Goal: Task Accomplishment & Management: Manage account settings

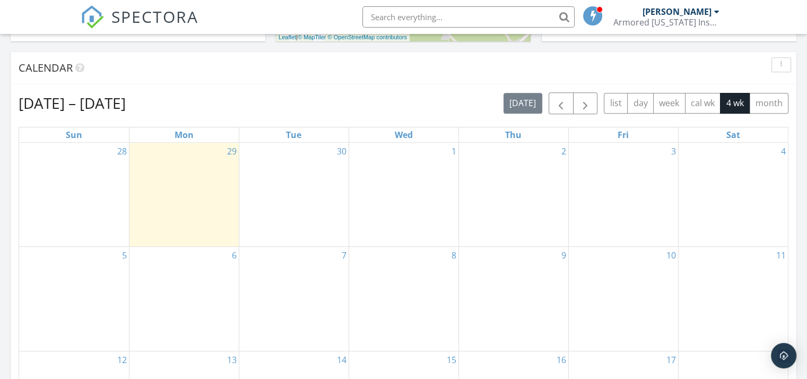
scroll to position [476, 0]
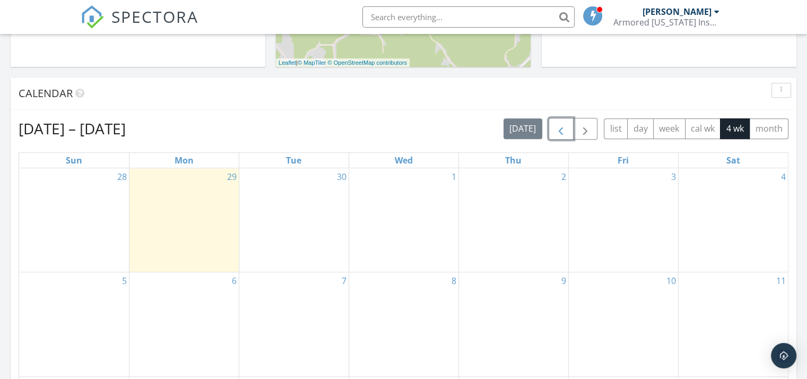
click at [562, 127] on span "button" at bounding box center [561, 129] width 13 height 13
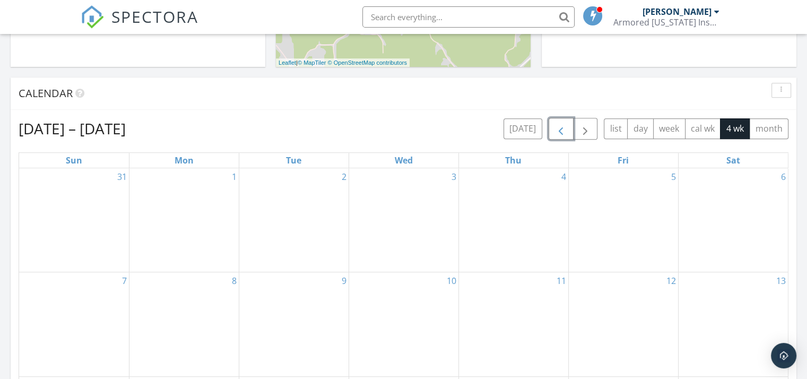
click at [562, 127] on span "button" at bounding box center [561, 129] width 13 height 13
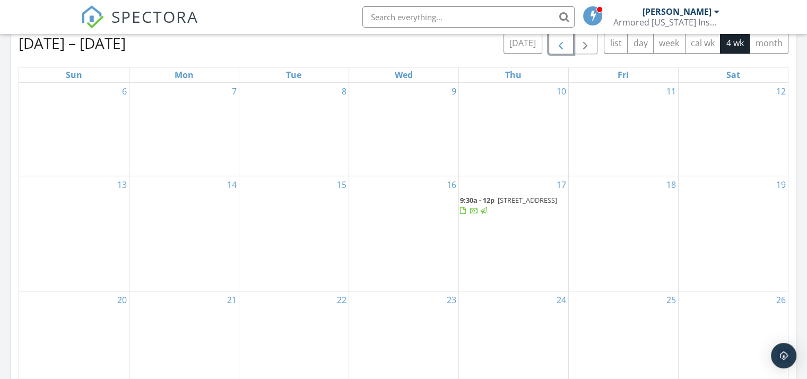
scroll to position [582, 0]
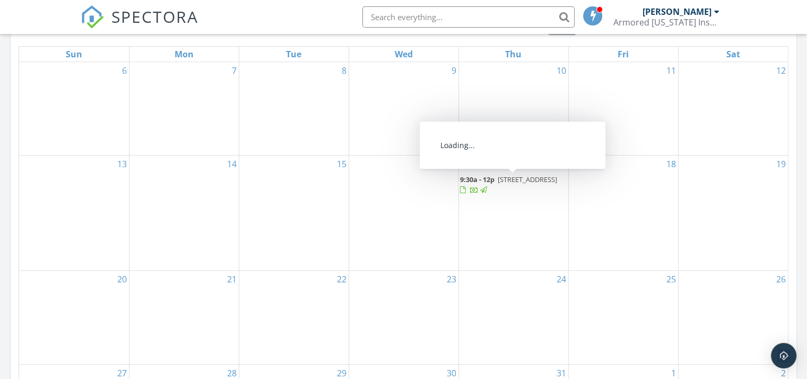
click at [466, 189] on div at bounding box center [463, 190] width 6 height 7
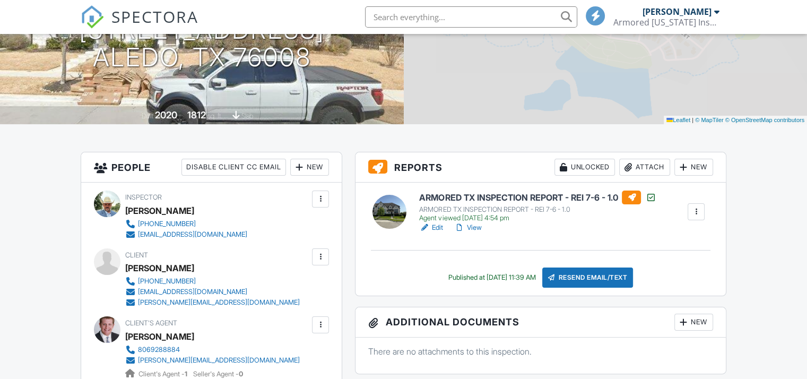
scroll to position [159, 0]
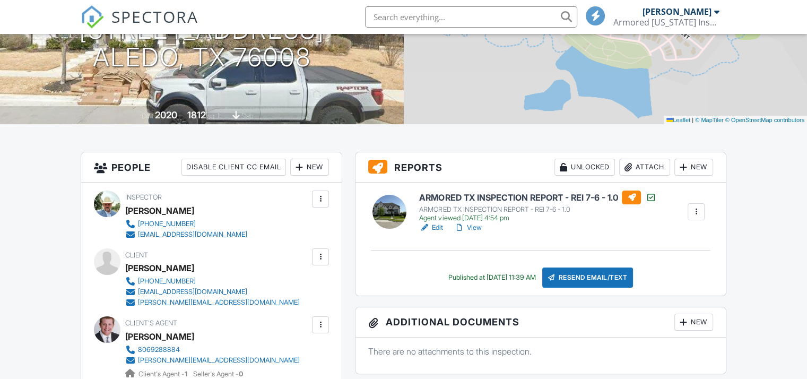
click at [696, 210] on div at bounding box center [696, 211] width 11 height 11
click at [555, 231] on div "Edit View" at bounding box center [537, 227] width 237 height 11
click at [693, 211] on div at bounding box center [696, 211] width 11 height 11
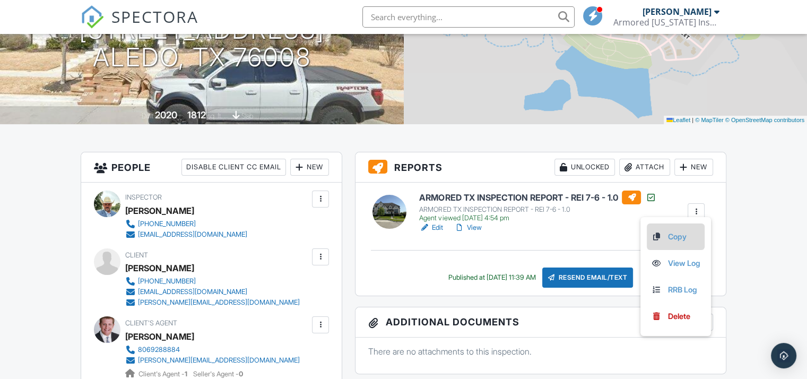
click at [672, 237] on link "Copy" at bounding box center [675, 237] width 49 height 12
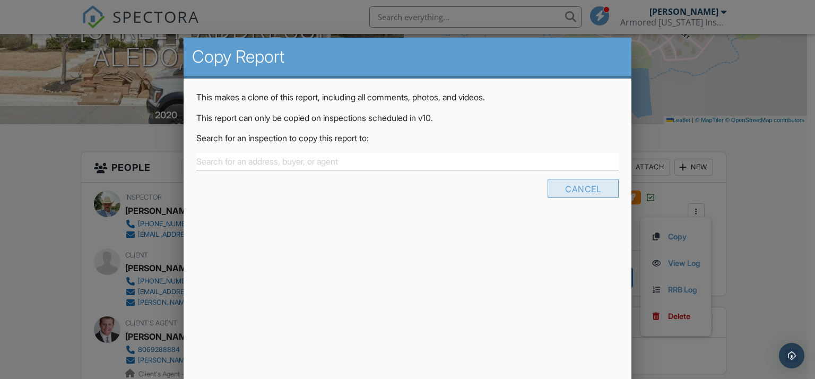
click at [580, 185] on div "Cancel" at bounding box center [583, 188] width 71 height 19
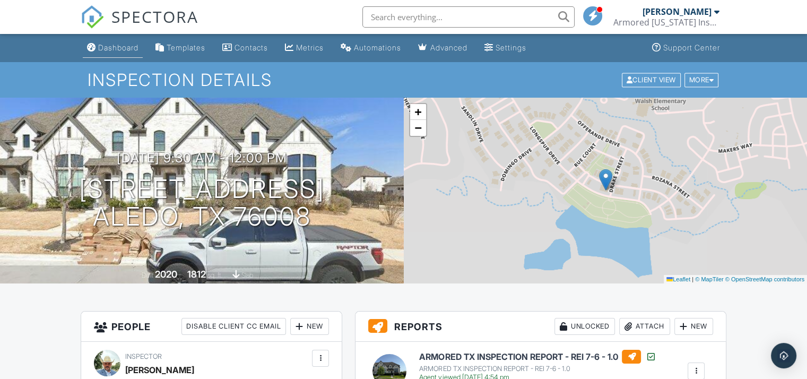
click at [124, 47] on div "Dashboard" at bounding box center [118, 47] width 40 height 9
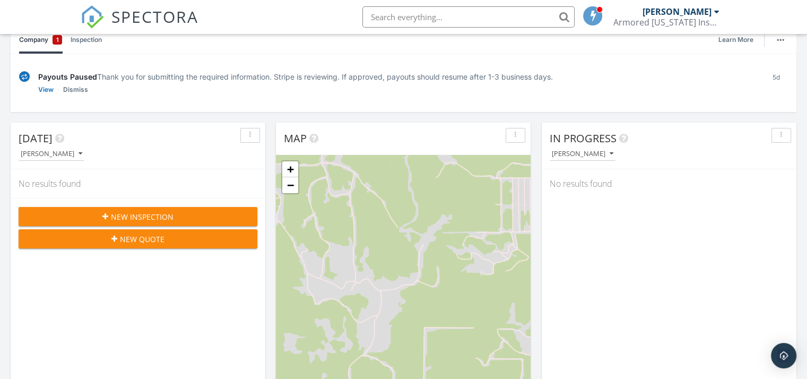
scroll to position [106, 0]
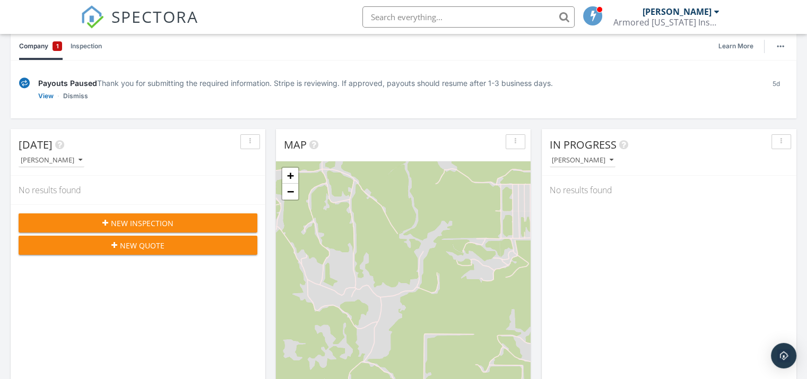
click at [122, 218] on span "New Inspection" at bounding box center [142, 223] width 63 height 11
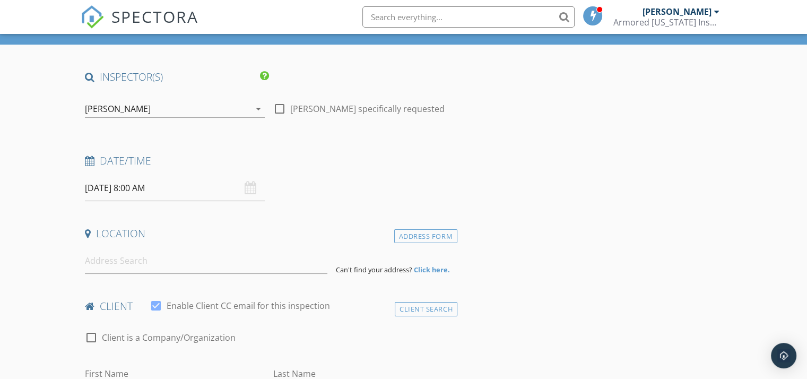
scroll to position [106, 0]
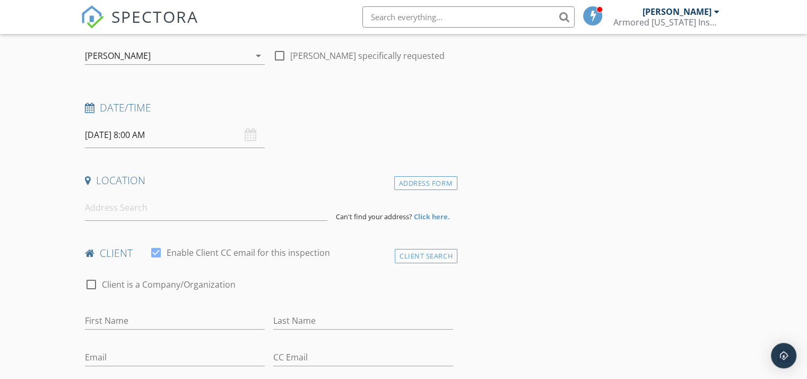
click at [248, 133] on div "09/30/2025 8:00 AM" at bounding box center [175, 135] width 180 height 26
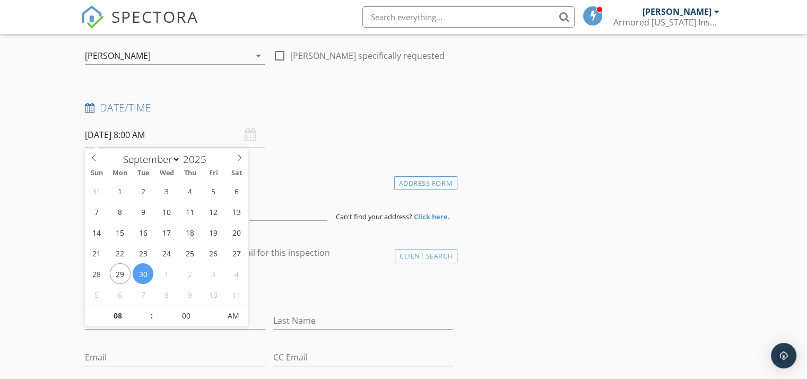
click at [152, 136] on input "09/30/2025 8:00 AM" at bounding box center [175, 135] width 180 height 26
type input "09/29/2025 8:00 AM"
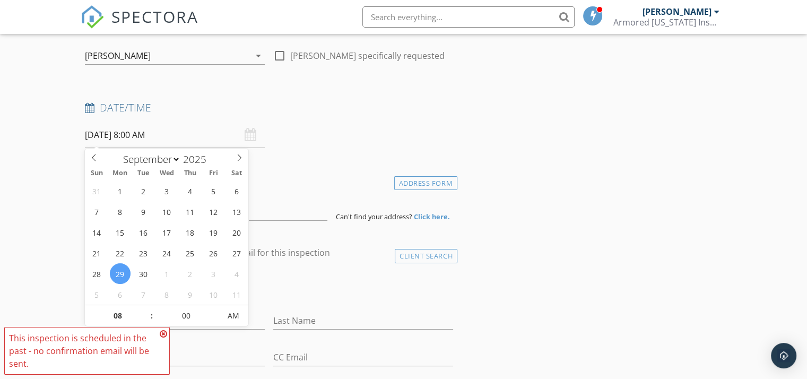
click at [136, 133] on input "09/29/2025 8:00 AM" at bounding box center [175, 135] width 180 height 26
type input "07"
type input "09/29/2025 7:00 AM"
click at [148, 321] on span at bounding box center [146, 321] width 7 height 11
type input "06"
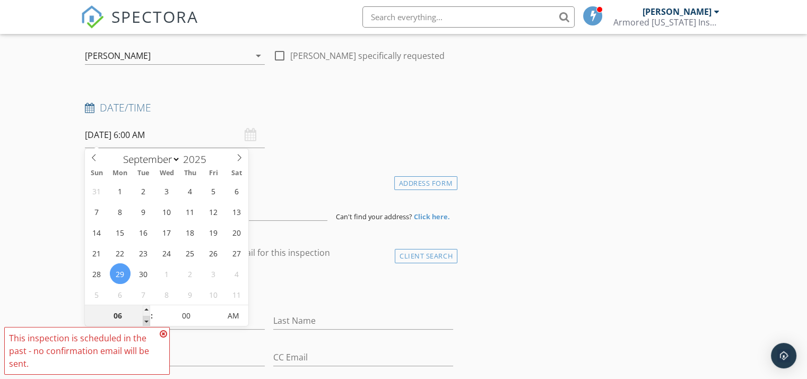
click at [148, 320] on span at bounding box center [146, 321] width 7 height 11
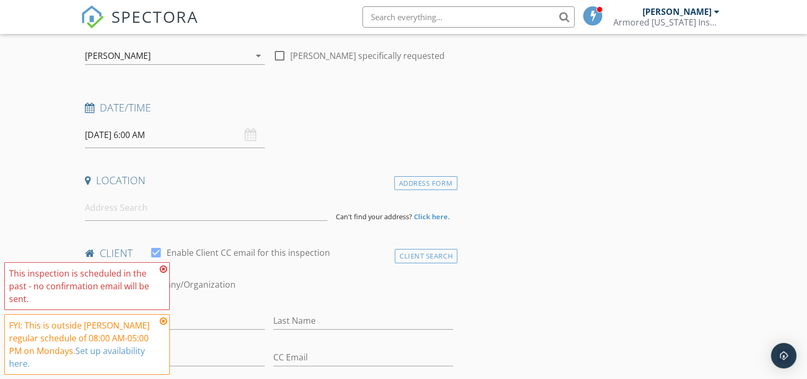
click at [164, 320] on icon at bounding box center [163, 321] width 7 height 8
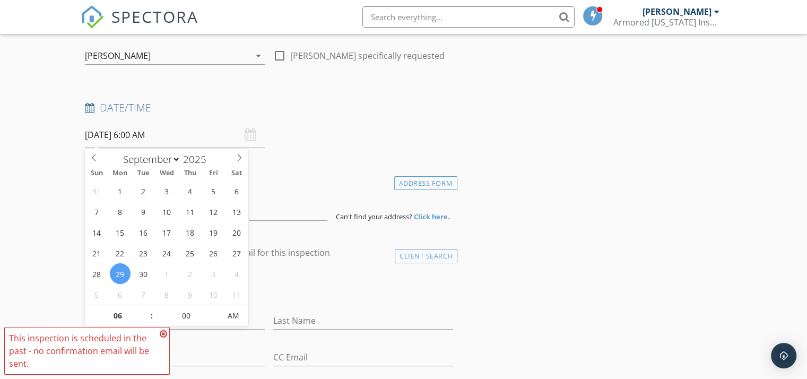
click at [137, 135] on input "09/29/2025 6:00 AM" at bounding box center [175, 135] width 180 height 26
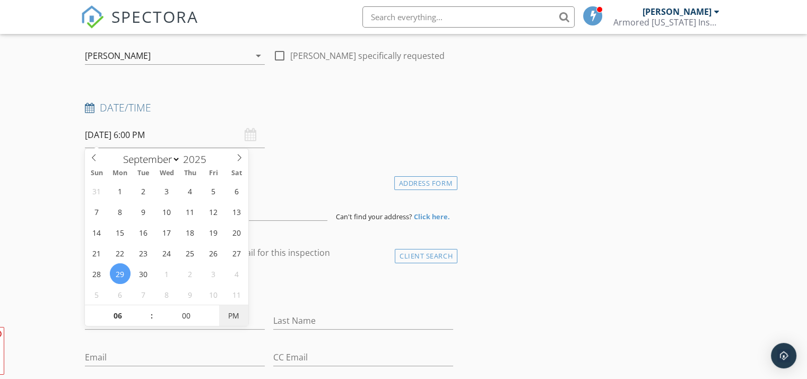
click at [236, 316] on span "PM" at bounding box center [233, 315] width 29 height 21
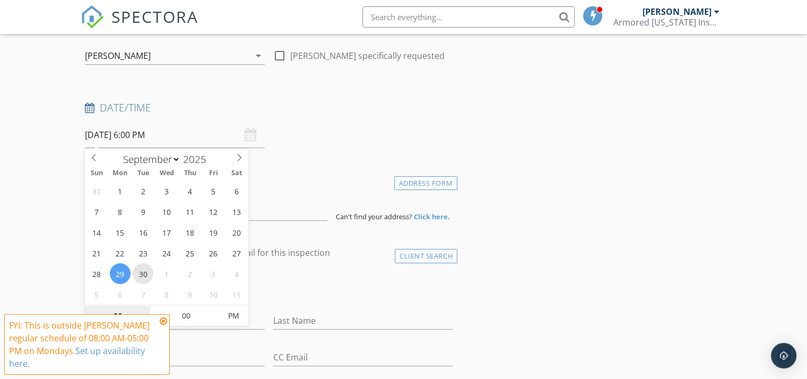
type input "09/30/2025 6:00 PM"
click at [213, 338] on div at bounding box center [175, 337] width 180 height 6
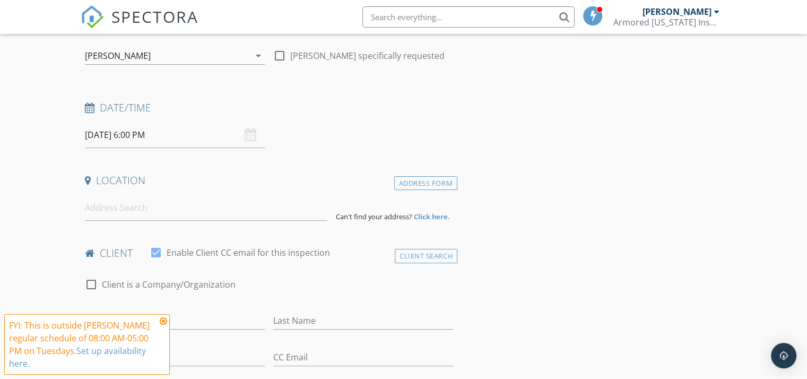
click at [161, 321] on icon at bounding box center [163, 321] width 7 height 8
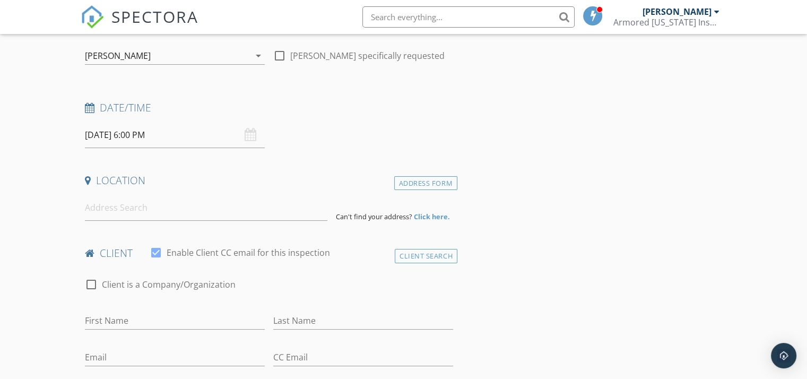
click at [144, 133] on input "09/30/2025 6:00 PM" at bounding box center [175, 135] width 180 height 26
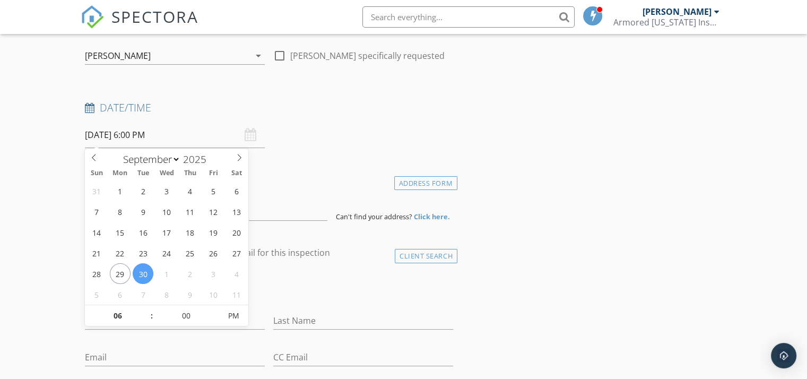
click at [147, 134] on input "09/30/2025 6:00 PM" at bounding box center [175, 135] width 180 height 26
type input "07"
type input "09/30/2025 7:00 PM"
click at [145, 308] on span at bounding box center [146, 310] width 7 height 11
type input "08"
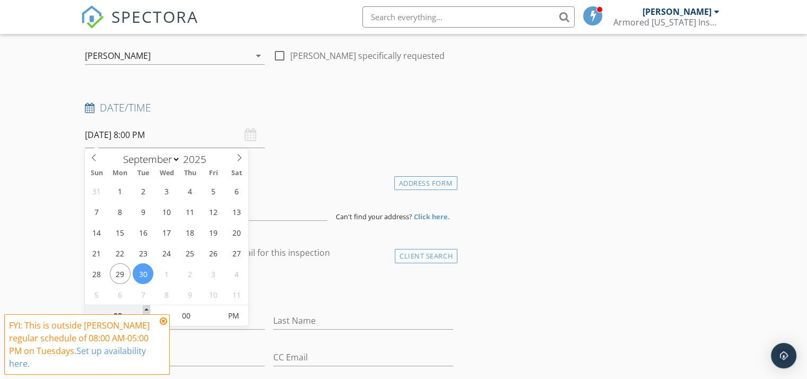
click at [145, 308] on span at bounding box center [146, 310] width 7 height 11
type input "09/30/2025 8:00 AM"
click at [236, 320] on span "PM" at bounding box center [233, 315] width 29 height 21
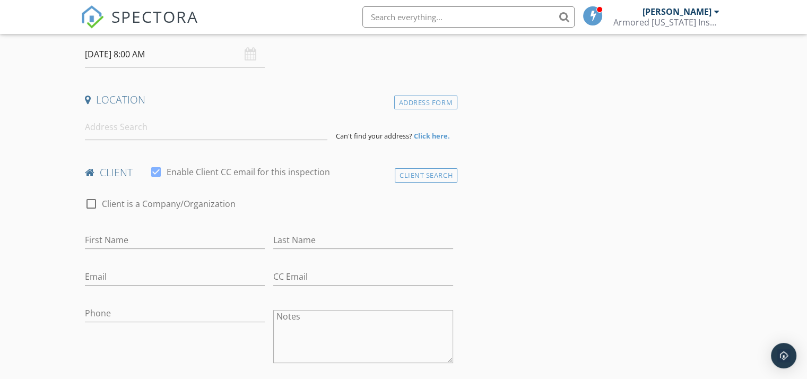
scroll to position [212, 0]
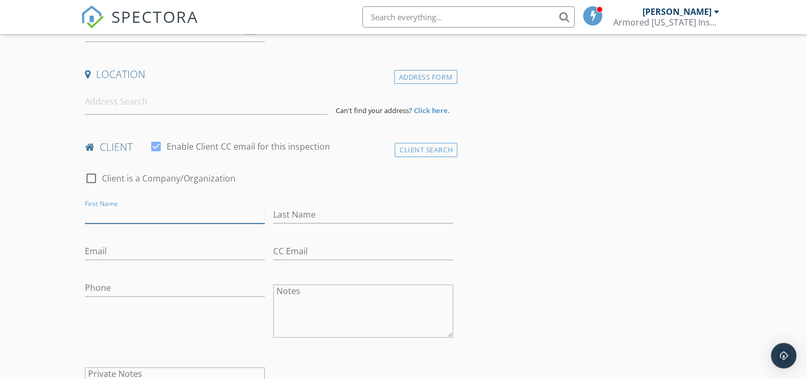
click at [137, 212] on input "First Name" at bounding box center [175, 215] width 180 height 18
type input "j"
type input "John"
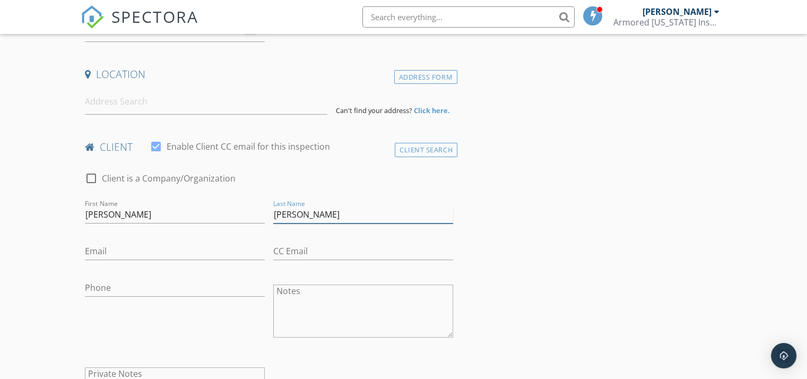
type input "Shawn"
type input "t"
type input "texinspectsp@gmail.com"
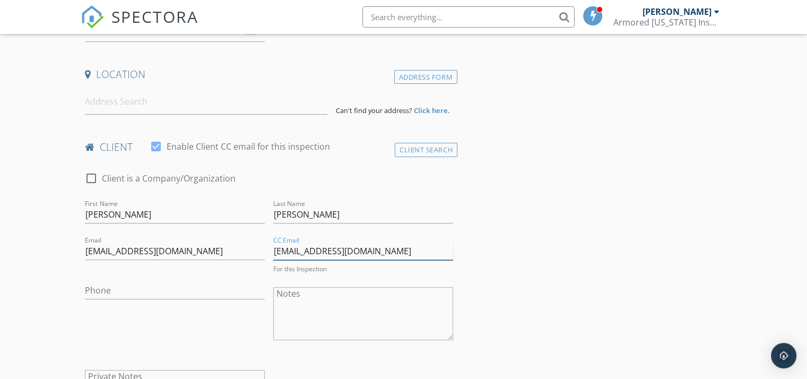
type input "price32sprice@yahoo.com"
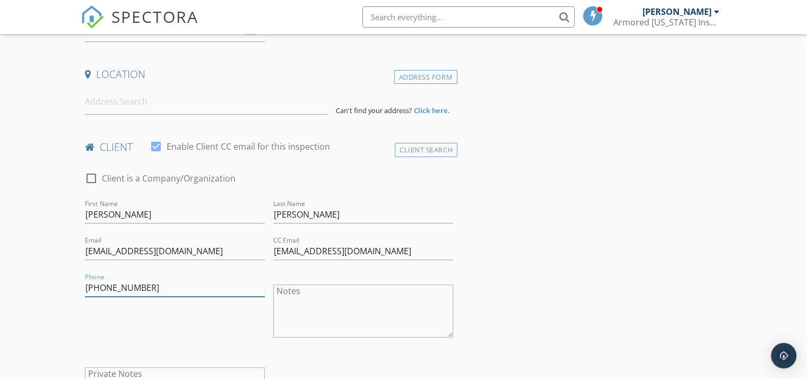
type input "214-878-3751"
type textarea "T"
type textarea "THIS IS A MOCK INSPECTION SETUP"
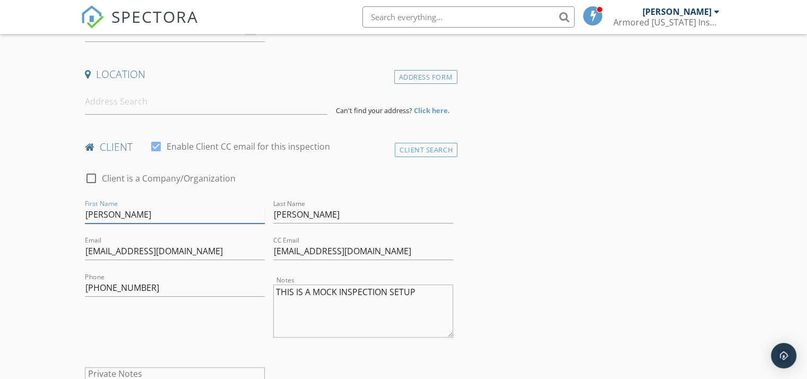
click at [98, 211] on input "John" at bounding box center [175, 215] width 180 height 18
type input "SHAWN"
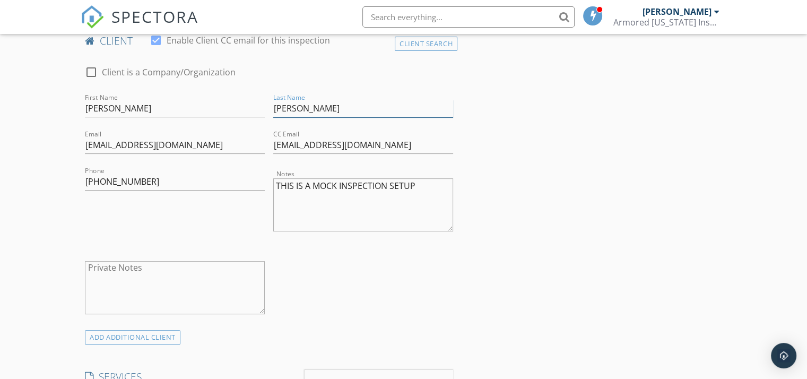
scroll to position [371, 0]
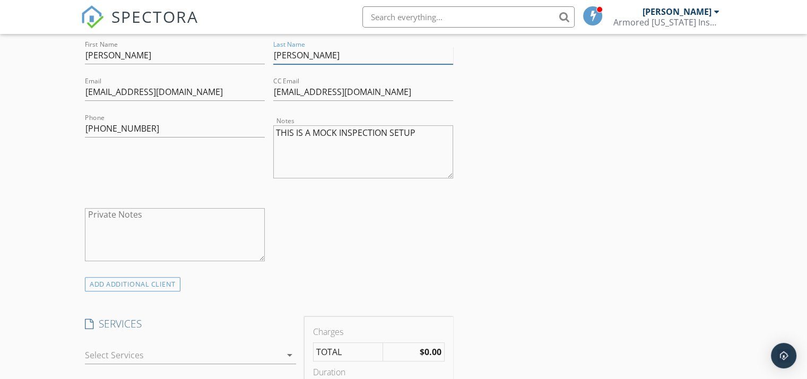
type input "SHAWN"
click at [331, 133] on textarea "THIS IS A MOCK INSPECTION SETUP" at bounding box center [363, 151] width 180 height 53
click at [126, 213] on textarea "Private Notes" at bounding box center [175, 234] width 180 height 53
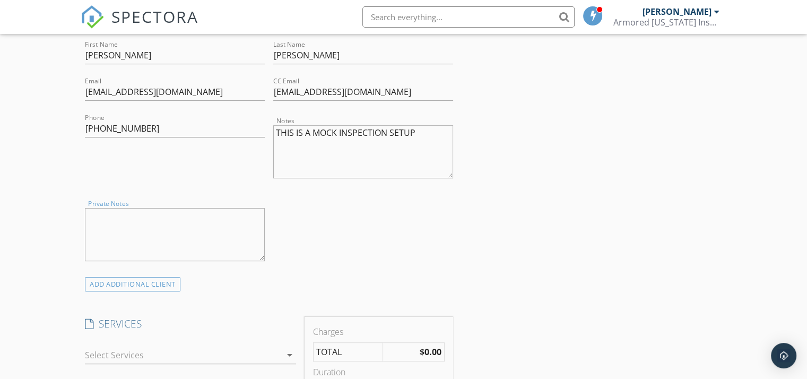
paste textarea "THIS IS A MOCK INSPECTION SETUP"
type textarea "THIS IS A MOCK INSPECTION SETUP"
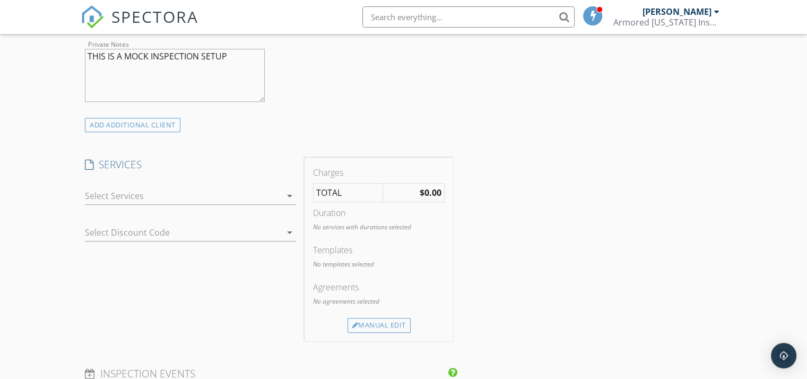
scroll to position [584, 0]
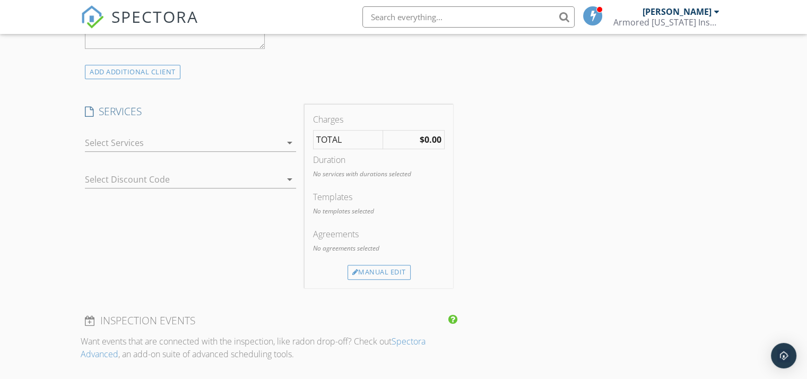
click at [288, 140] on icon "arrow_drop_down" at bounding box center [289, 142] width 13 height 13
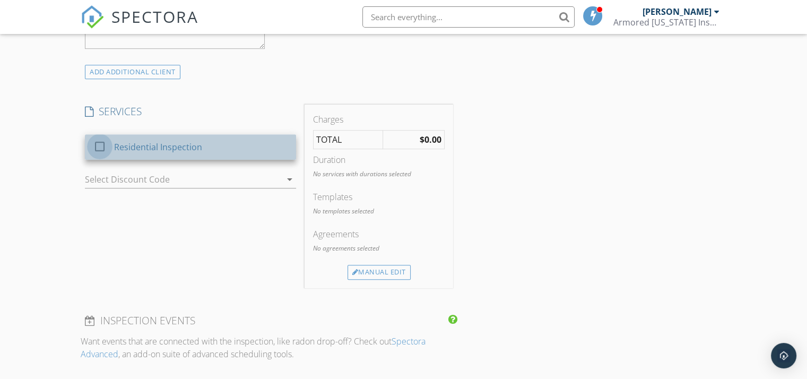
click at [99, 148] on div at bounding box center [100, 146] width 18 height 18
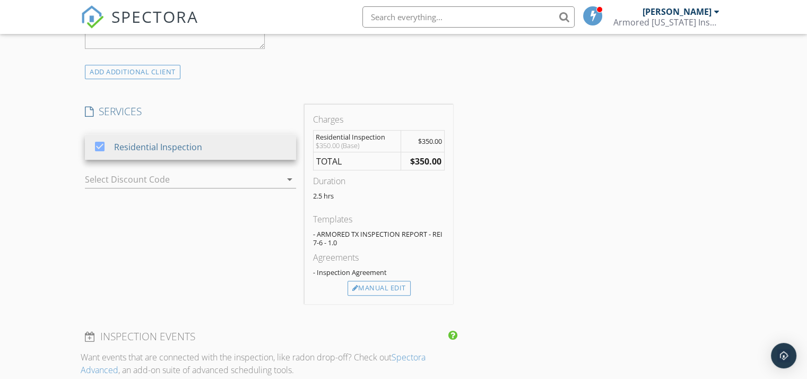
click at [426, 141] on span "$350.00" at bounding box center [430, 141] width 24 height 10
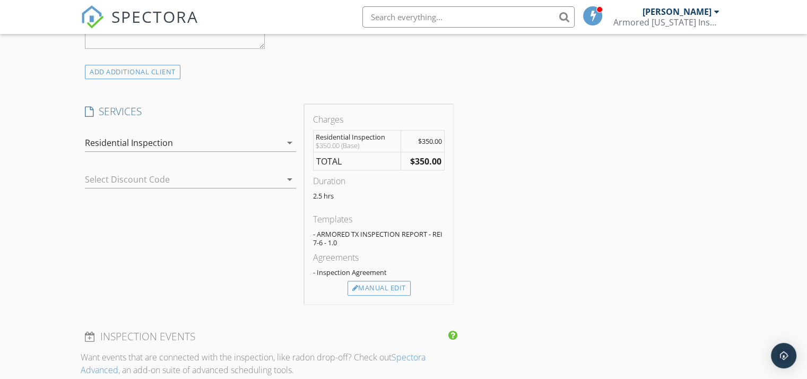
click at [422, 158] on strong "$350.00" at bounding box center [425, 161] width 31 height 12
click at [369, 285] on div "Manual Edit" at bounding box center [379, 288] width 63 height 15
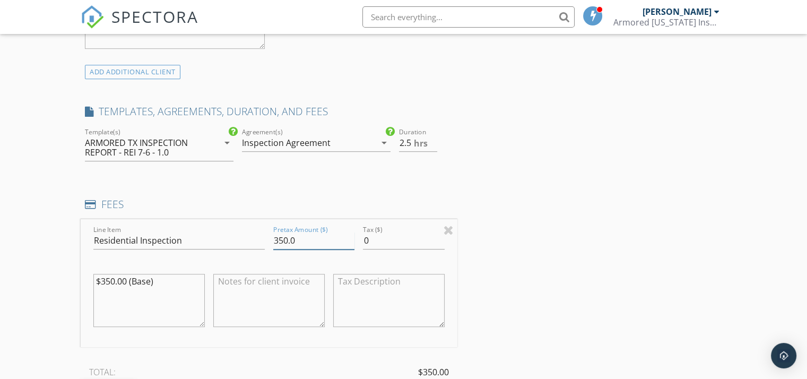
drag, startPoint x: 308, startPoint y: 240, endPoint x: 264, endPoint y: 237, distance: 44.7
click at [270, 240] on div "Pretax Amount ($) 350.0" at bounding box center [314, 241] width 90 height 37
type input "0"
click at [577, 271] on div "INSPECTOR(S) check_box Shawn Price PRIMARY Shawn Price arrow_drop_down check_bo…" at bounding box center [404, 363] width 646 height 1648
click at [431, 143] on input "2" at bounding box center [418, 143] width 38 height 18
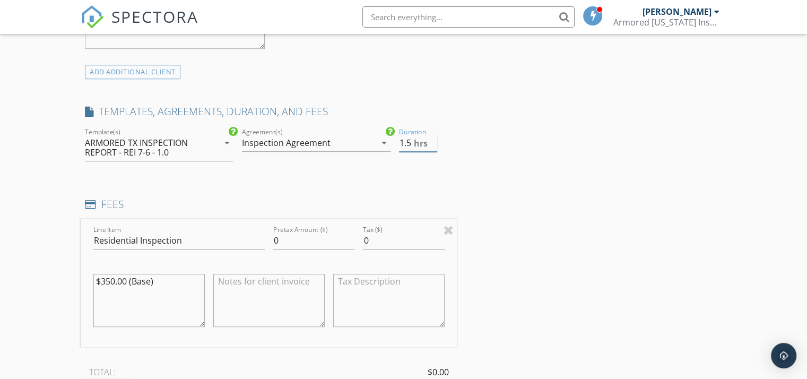
click at [431, 143] on input "1.5" at bounding box center [418, 143] width 38 height 18
click at [431, 143] on input "1" at bounding box center [418, 143] width 38 height 18
click at [431, 143] on input "0.5" at bounding box center [418, 143] width 38 height 18
click at [431, 143] on input "0" at bounding box center [418, 143] width 38 height 18
type input "0.5"
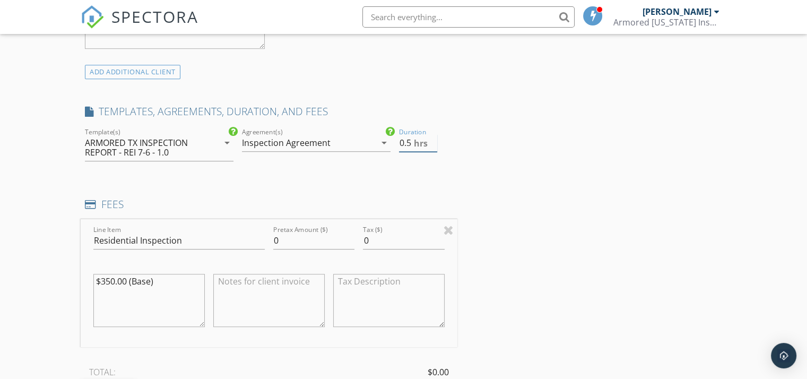
click at [433, 138] on input "0.5" at bounding box center [418, 143] width 38 height 18
click at [484, 216] on div "INSPECTOR(S) check_box Shawn Price PRIMARY Shawn Price arrow_drop_down check_bo…" at bounding box center [404, 363] width 646 height 1648
click at [227, 141] on icon "arrow_drop_down" at bounding box center [227, 142] width 13 height 13
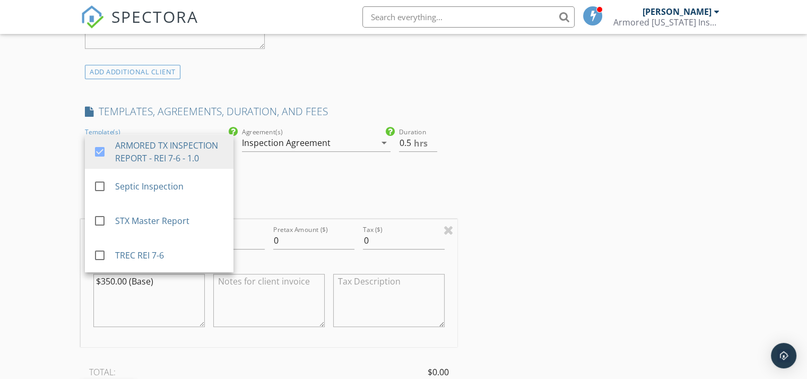
click at [38, 167] on div "New Inspection Click here to use the New Order Form INSPECTOR(S) check_box Shaw…" at bounding box center [403, 345] width 807 height 1735
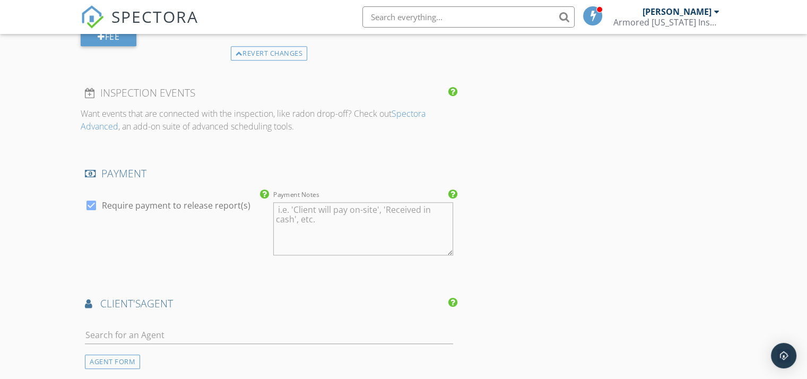
scroll to position [955, 0]
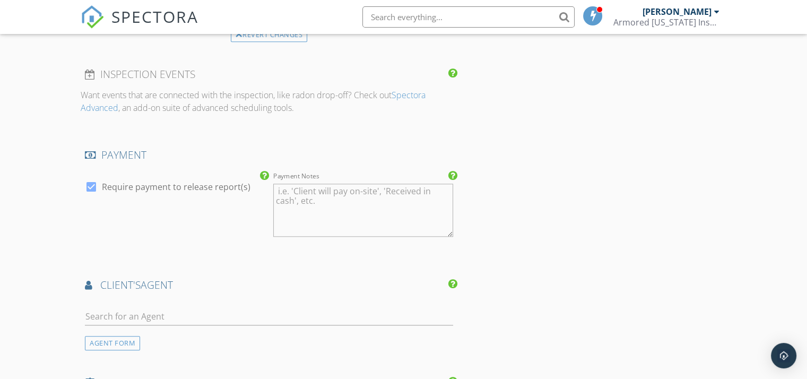
click at [91, 184] on div at bounding box center [91, 187] width 18 height 18
checkbox input "false"
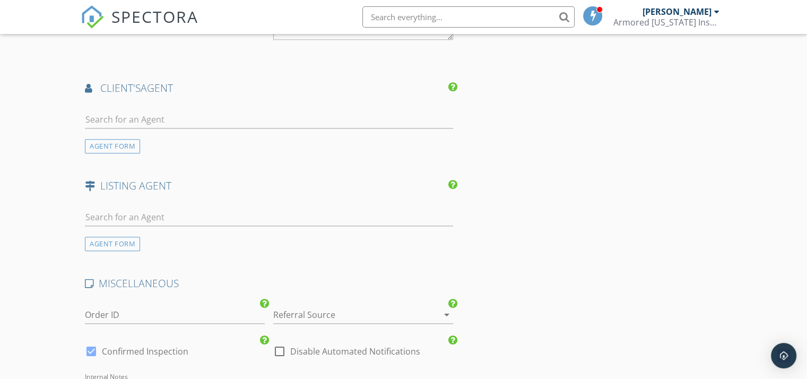
scroll to position [1167, 0]
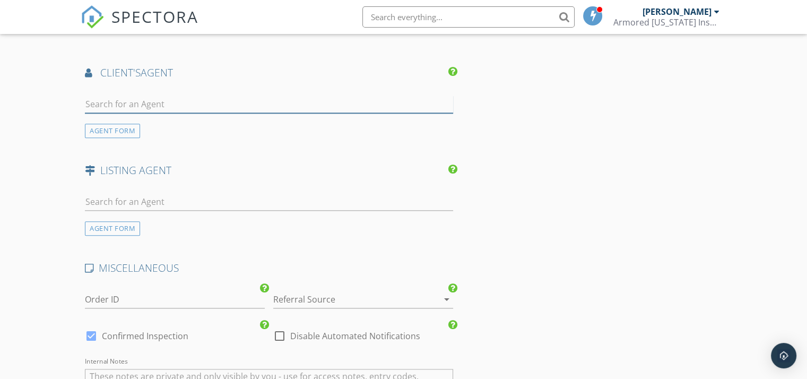
click at [144, 101] on input "text" at bounding box center [269, 105] width 368 height 18
type input "a"
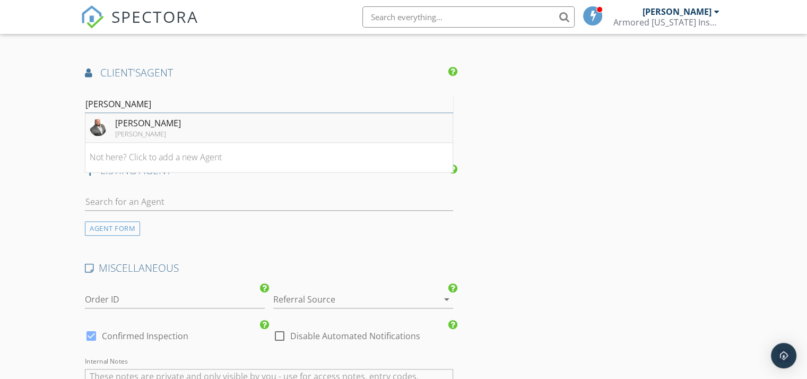
type input "[PERSON_NAME]"
click at [144, 123] on div "[PERSON_NAME]" at bounding box center [148, 123] width 66 height 13
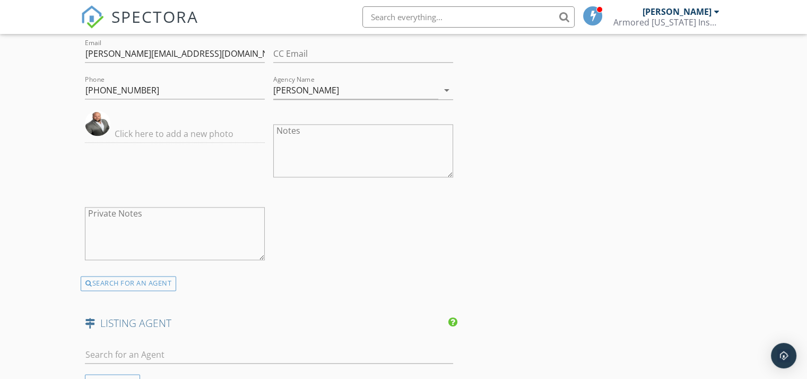
scroll to position [1274, 0]
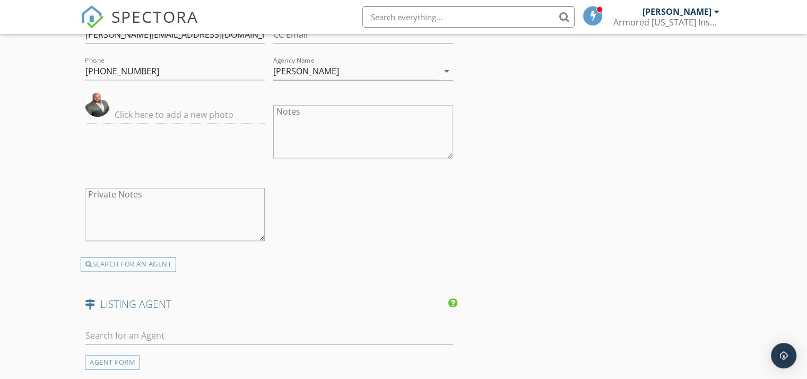
click at [291, 112] on textarea "Notes" at bounding box center [363, 131] width 180 height 53
paste textarea "THIS IS A MOCK INSPECTION SETUP"
type textarea "THIS IS A MOCK INSPECTION SETUP"
click at [154, 194] on textarea "Private Notes" at bounding box center [175, 214] width 180 height 53
paste textarea "THIS IS A MOCK INSPECTION SETUP"
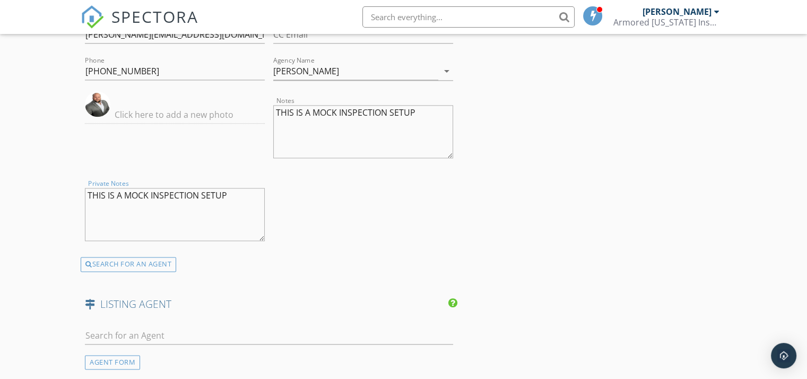
type textarea "THIS IS A MOCK INSPECTION SETUP"
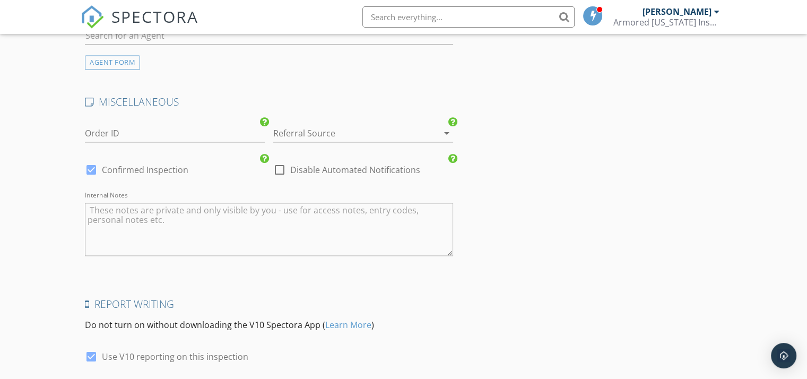
scroll to position [1592, 0]
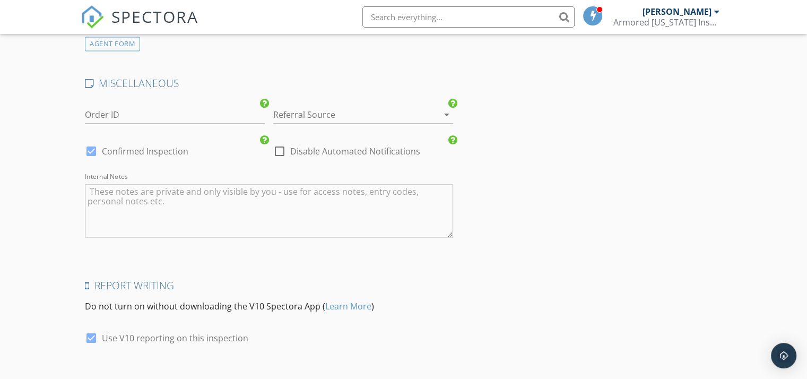
click at [276, 146] on div at bounding box center [280, 151] width 18 height 18
checkbox input "true"
click at [190, 190] on textarea "Internal Notes" at bounding box center [269, 210] width 368 height 53
paste textarea "THIS IS A MOCK INSPECTION SETUP"
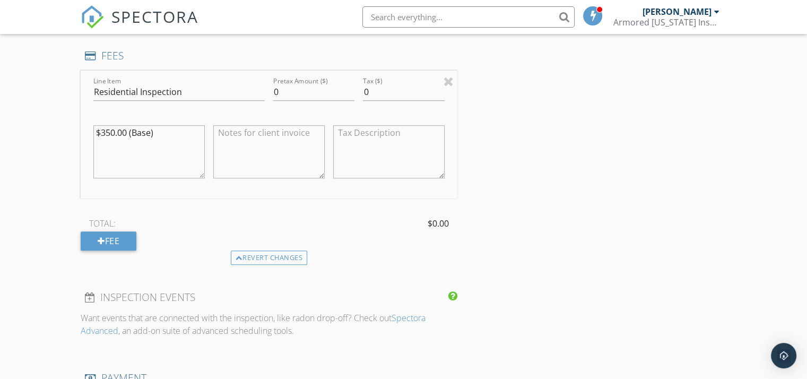
scroll to position [699, 0]
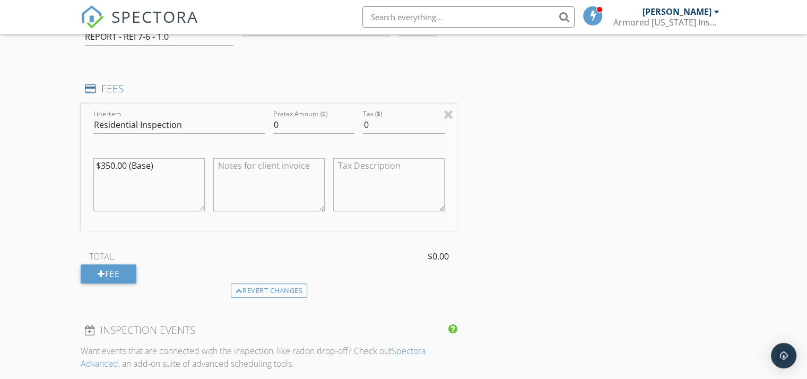
type textarea "THIS IS A MOCK INSPECTION SETUP"
click at [243, 166] on textarea at bounding box center [268, 184] width 111 height 53
paste textarea "THIS IS A MOCK INSPECTION SETUP"
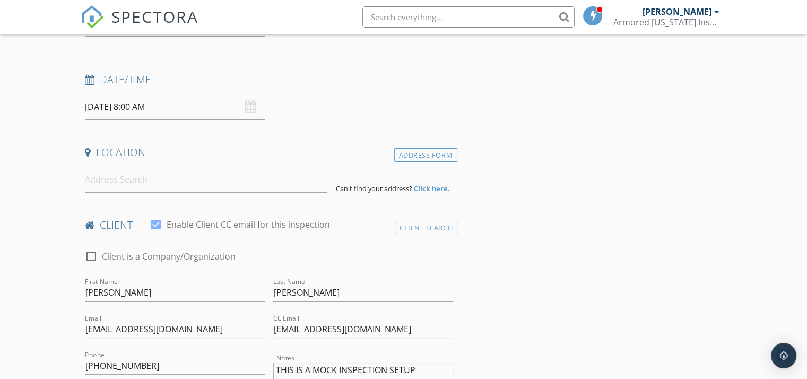
scroll to position [116, 0]
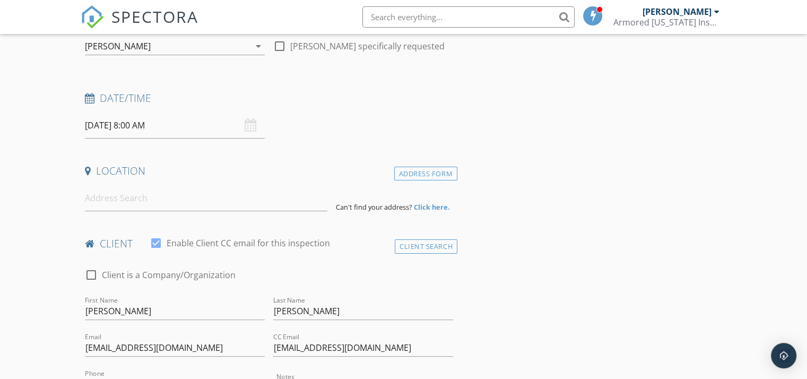
type textarea "THIS IS A MOCK INSPECTION SETUP"
click at [102, 198] on input at bounding box center [206, 198] width 242 height 26
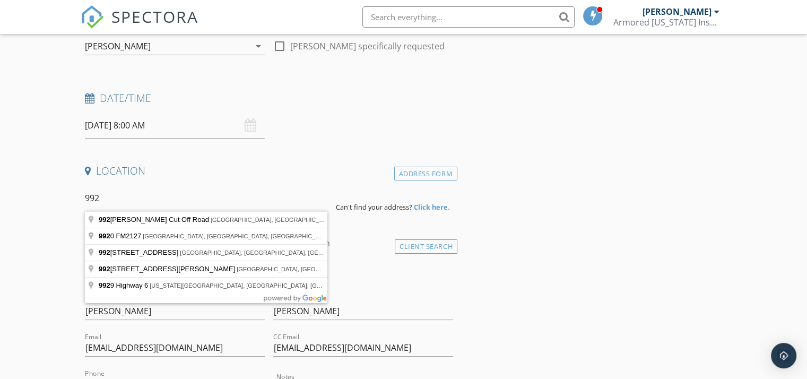
type input "992 Roberts Cut Off Road, Bowie, TX, USA"
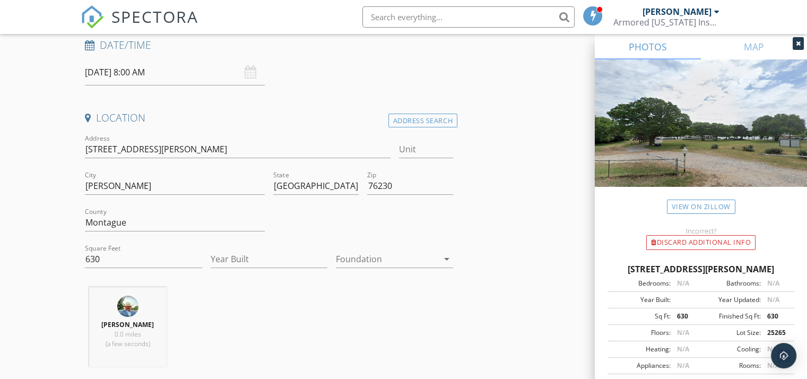
scroll to position [222, 0]
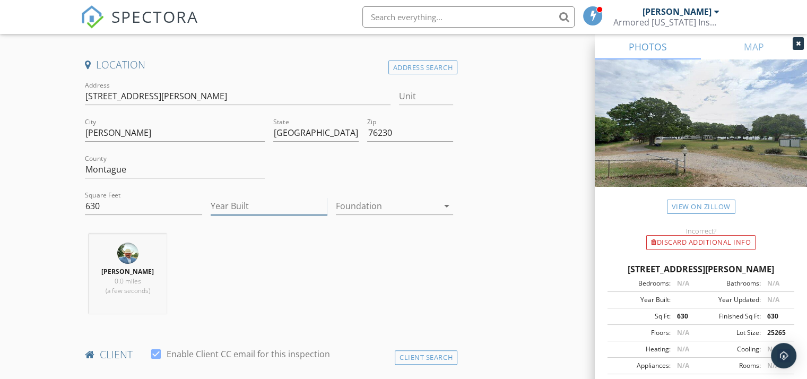
click at [262, 205] on input "Year Built" at bounding box center [269, 206] width 117 height 18
click at [456, 254] on div "Shawn Price 0.0 miles (a few seconds)" at bounding box center [269, 278] width 377 height 88
click at [412, 204] on div at bounding box center [387, 205] width 102 height 17
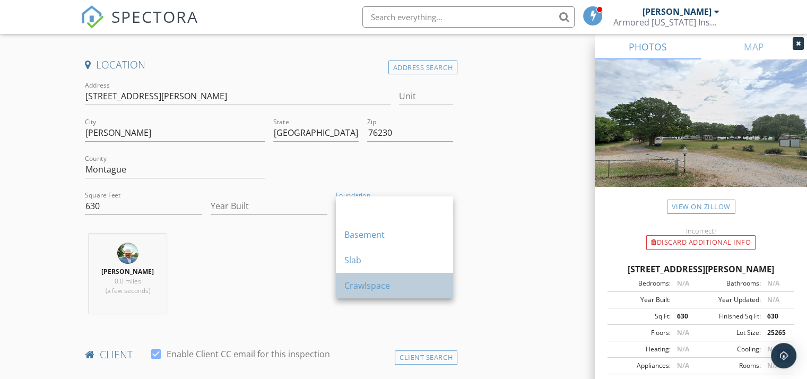
click at [400, 282] on div "Crawlspace" at bounding box center [394, 285] width 100 height 13
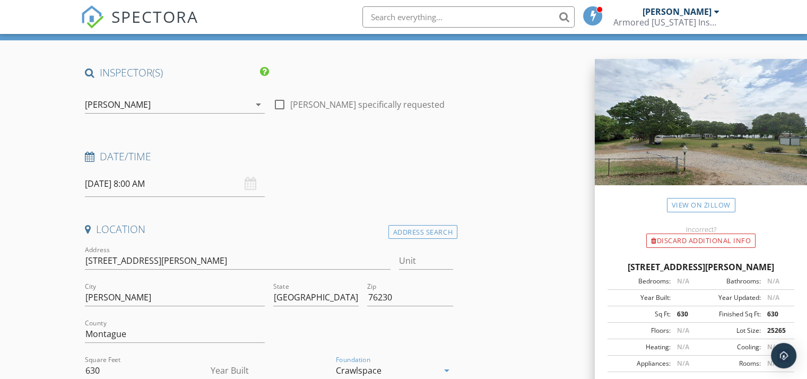
scroll to position [0, 0]
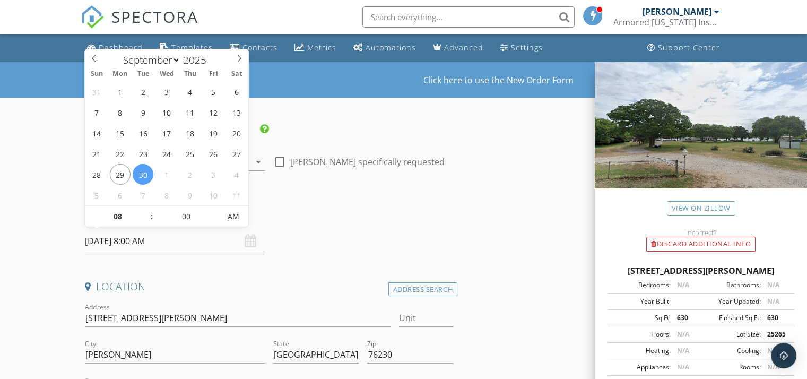
click at [162, 244] on input "09/30/2025 8:00 AM" at bounding box center [175, 241] width 180 height 26
type input "09"
type input "09/30/2025 9:00 AM"
click at [148, 210] on span at bounding box center [146, 211] width 7 height 11
type input "10"
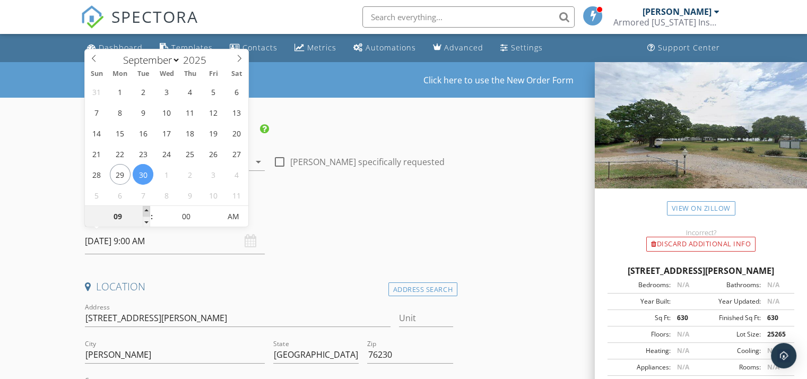
type input "09/30/2025 10:00 AM"
click at [148, 210] on span at bounding box center [146, 211] width 7 height 11
type input "11"
type input "09/30/2025 11:00 AM"
click at [148, 210] on span at bounding box center [146, 211] width 7 height 11
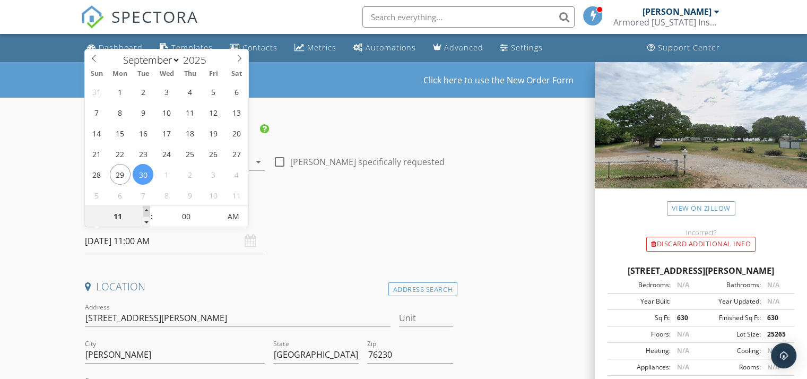
type input "12"
type input "09/30/2025 12:00 PM"
click at [148, 210] on span at bounding box center [146, 211] width 7 height 11
type input "01"
type input "09/30/2025 1:00 PM"
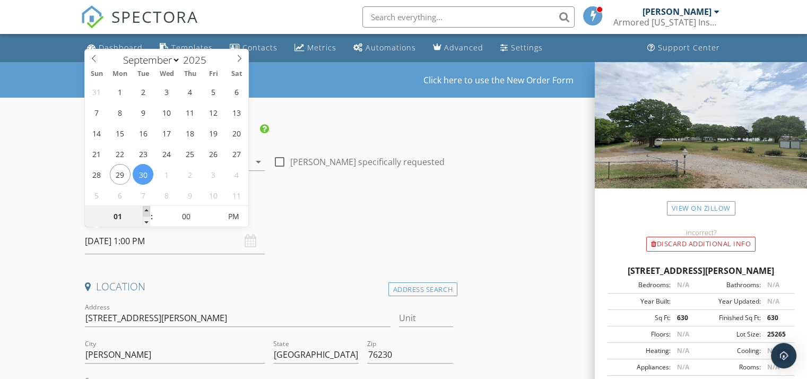
click at [148, 210] on span at bounding box center [146, 211] width 7 height 11
type input "02"
click at [148, 210] on span at bounding box center [146, 211] width 7 height 11
type input "09/29/2025 2:00 PM"
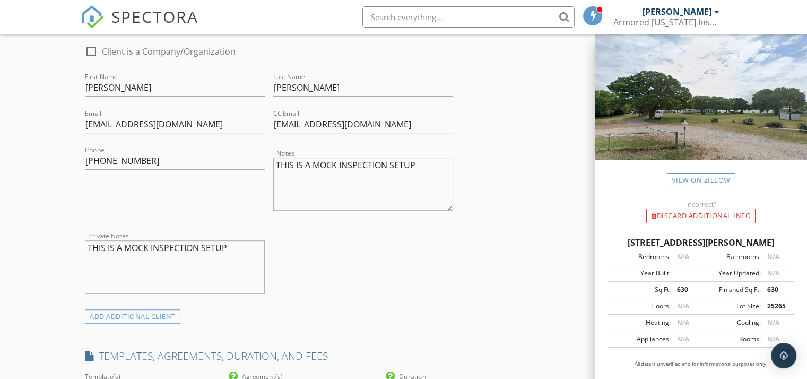
scroll to position [531, 0]
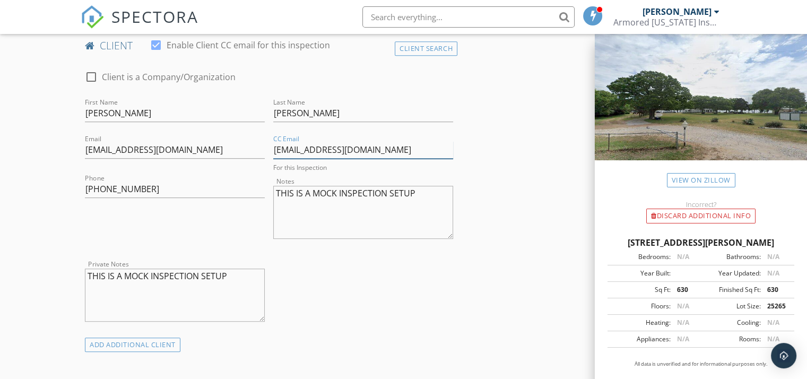
click at [313, 149] on input "price32sprice@yahoo.com" at bounding box center [363, 150] width 180 height 18
click at [313, 148] on input "price32sprice@yahoo.com" at bounding box center [363, 150] width 180 height 18
type input "[PERSON_NAME][EMAIL_ADDRESS][PERSON_NAME][DOMAIN_NAME]"
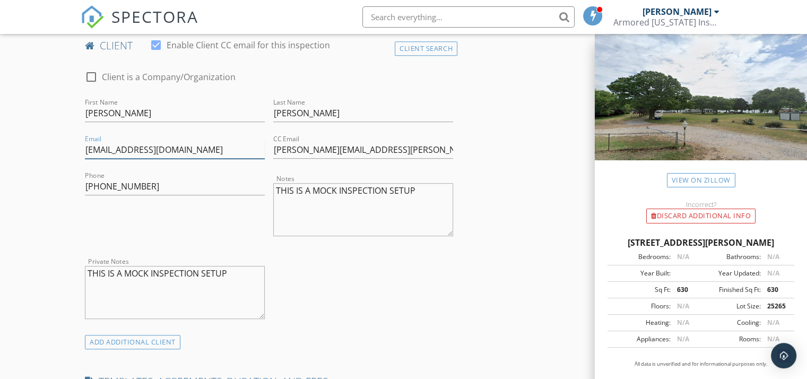
click at [150, 149] on input "[EMAIL_ADDRESS][DOMAIN_NAME]" at bounding box center [175, 150] width 180 height 18
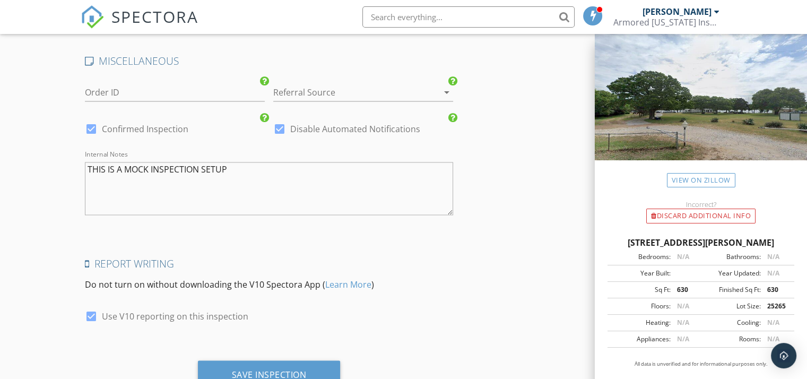
scroll to position [1872, 0]
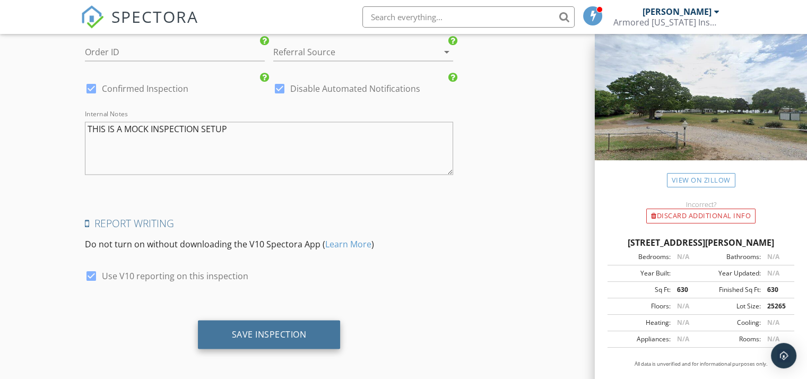
click at [258, 328] on div "Save Inspection" at bounding box center [269, 333] width 75 height 11
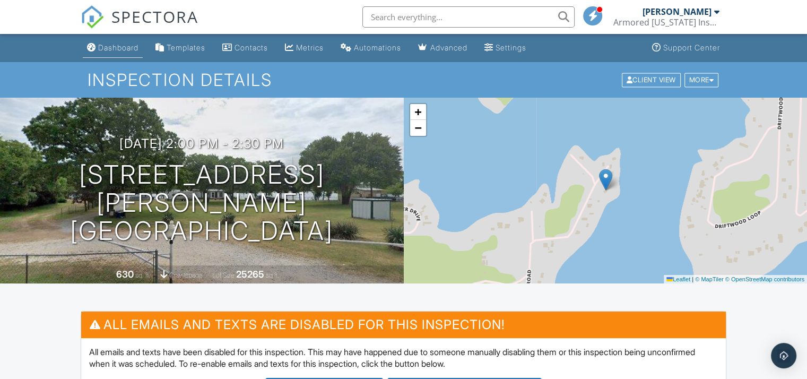
click at [125, 47] on div "Dashboard" at bounding box center [118, 47] width 40 height 9
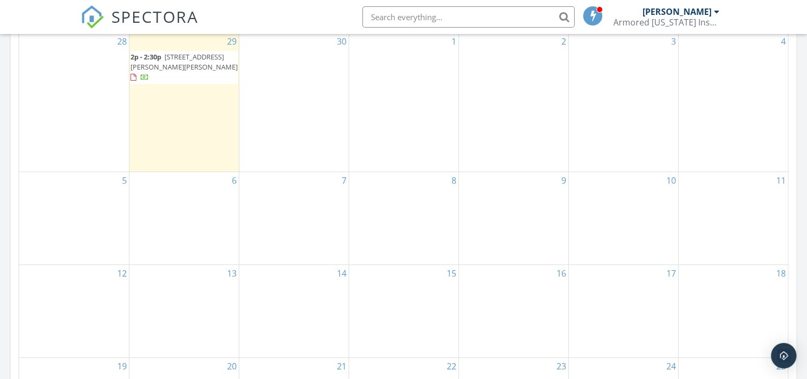
scroll to position [531, 0]
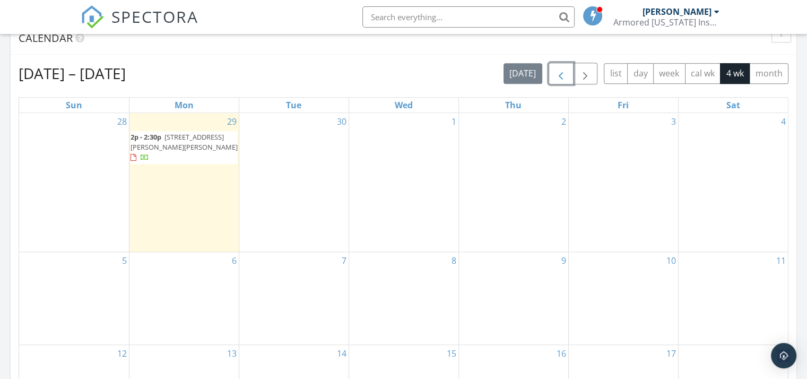
click at [562, 73] on span "button" at bounding box center [561, 73] width 13 height 13
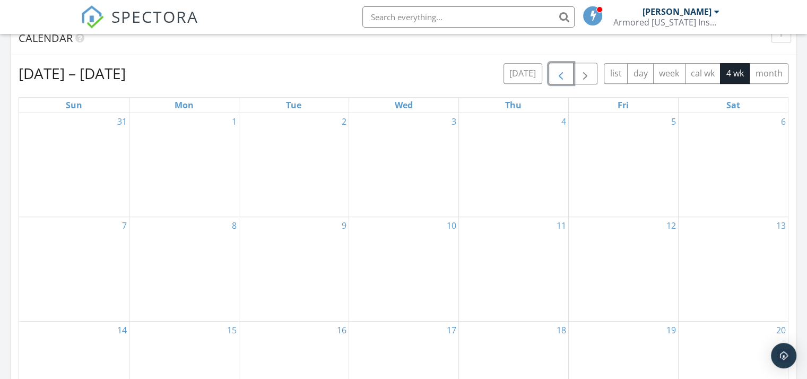
click at [561, 72] on span "button" at bounding box center [561, 73] width 13 height 13
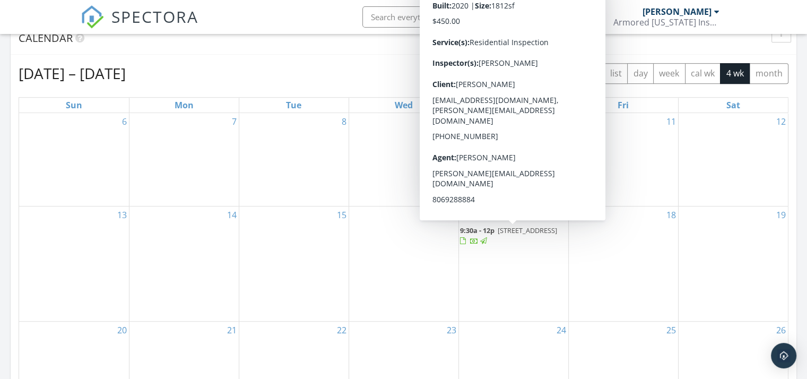
click at [466, 240] on div at bounding box center [463, 241] width 6 height 7
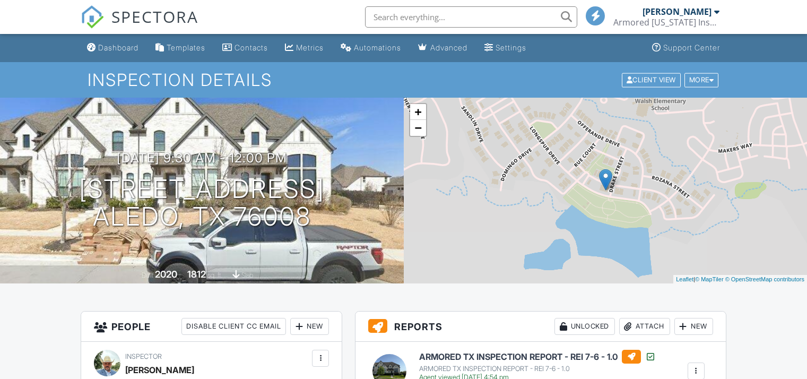
click at [696, 366] on div at bounding box center [696, 371] width 11 height 11
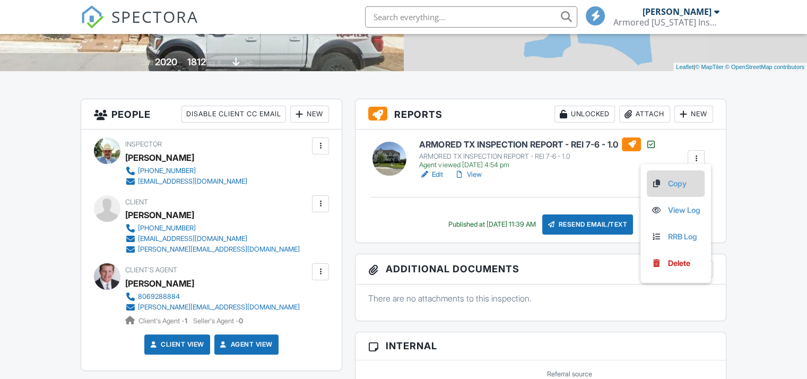
click at [667, 183] on link "Copy" at bounding box center [675, 184] width 49 height 12
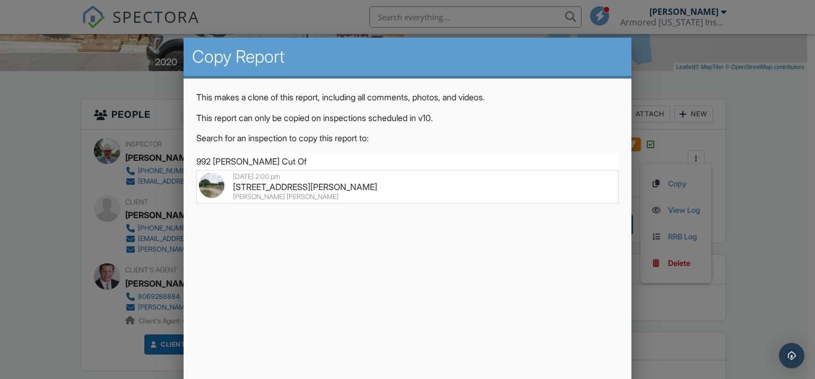
click at [453, 264] on div "Copy Report This makes a clone of this report, including all comments, photos, …" at bounding box center [408, 217] width 448 height 358
click at [336, 185] on div "992 Roberts Cut Off Rd, Bowie, TX 76230" at bounding box center [408, 187] width 418 height 12
type input "992 Roberts Cut Off Rd, Bowie, TX 76230"
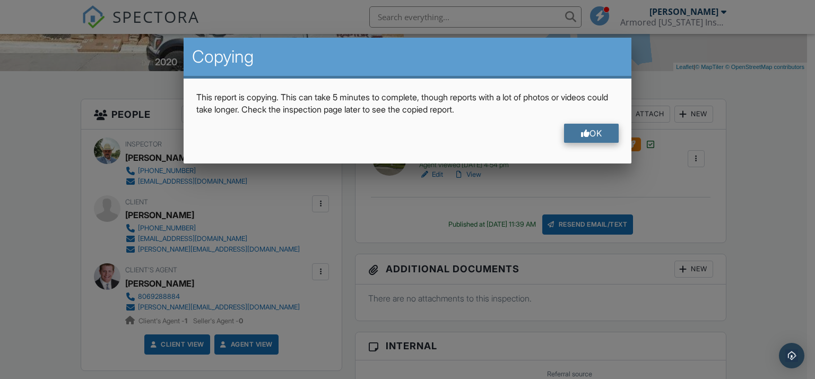
click at [591, 130] on div "OK" at bounding box center [591, 133] width 55 height 19
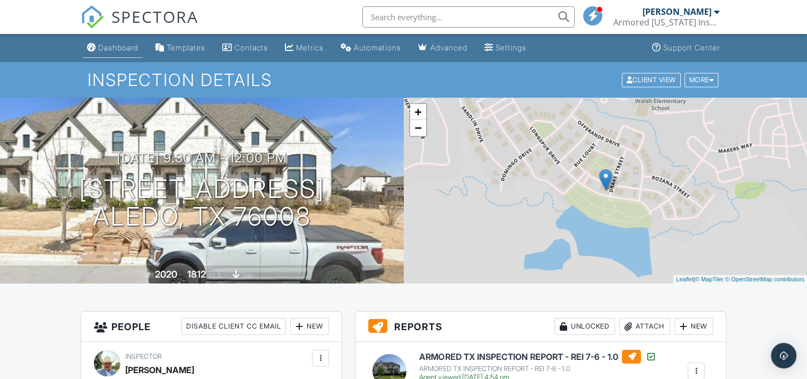
click at [118, 43] on div "Dashboard" at bounding box center [118, 47] width 40 height 9
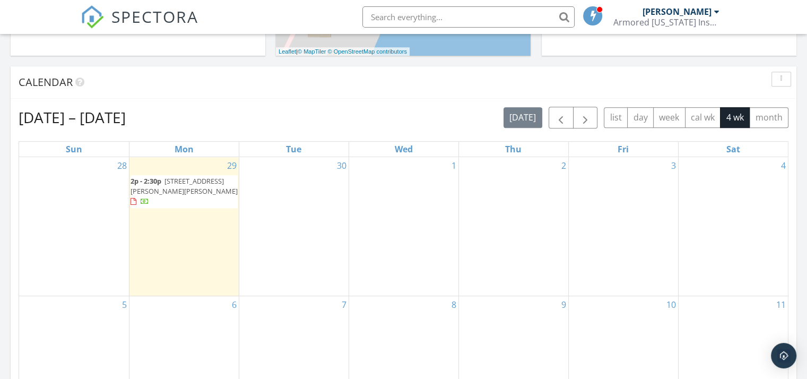
scroll to position [503, 0]
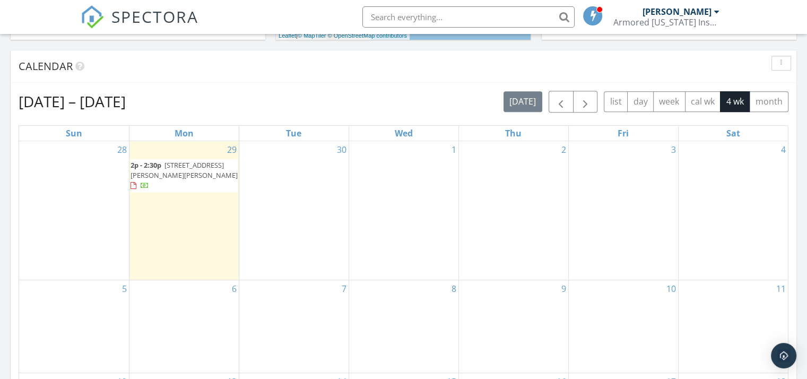
click at [166, 166] on span "[STREET_ADDRESS][PERSON_NAME][PERSON_NAME]" at bounding box center [184, 170] width 107 height 20
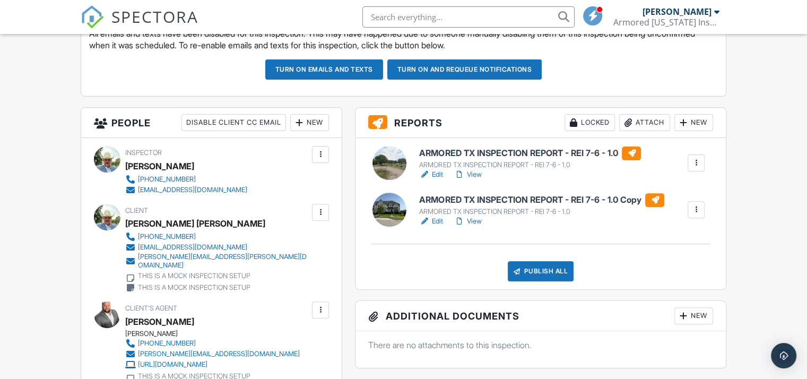
click at [695, 159] on div at bounding box center [696, 163] width 11 height 11
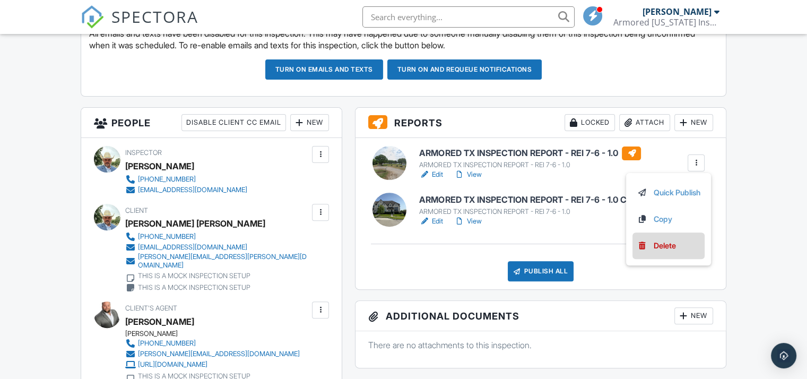
click at [641, 240] on div at bounding box center [642, 245] width 11 height 11
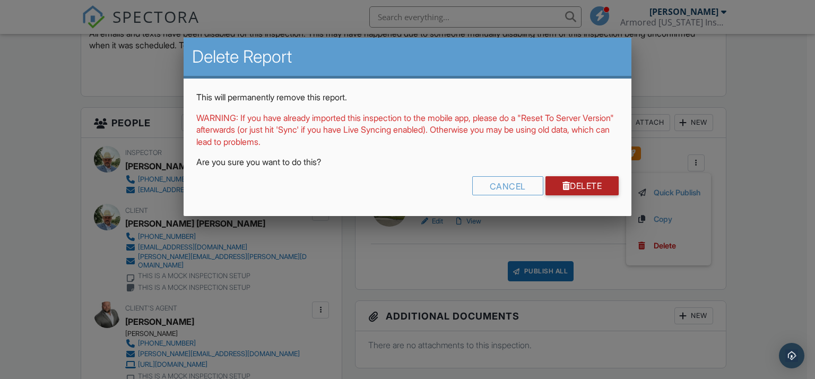
drag, startPoint x: 565, startPoint y: 184, endPoint x: 558, endPoint y: 184, distance: 7.4
click at [566, 184] on div at bounding box center [566, 185] width 8 height 8
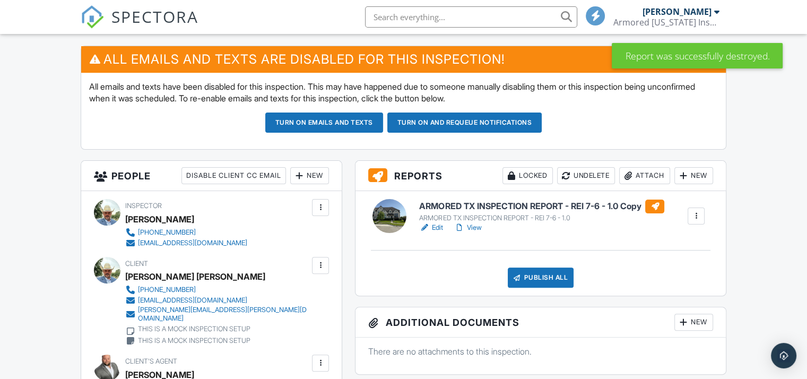
click at [473, 226] on link "View" at bounding box center [468, 227] width 28 height 11
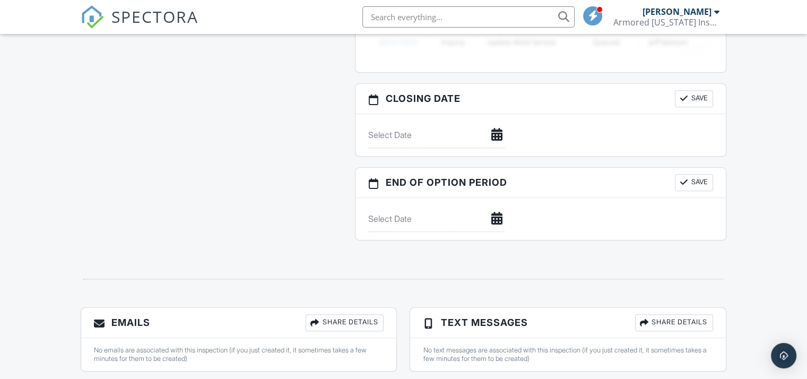
scroll to position [1085, 0]
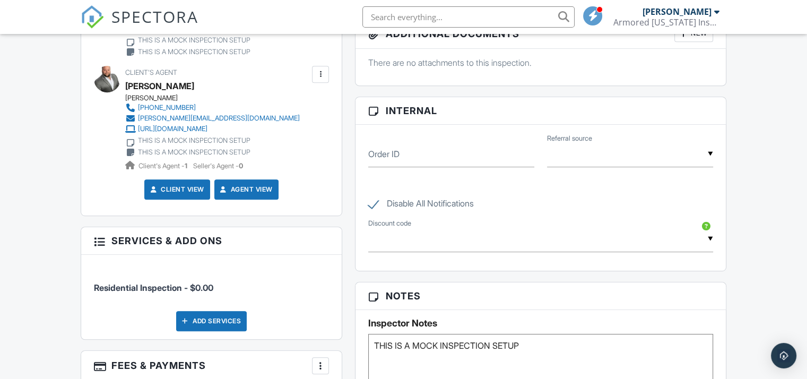
scroll to position [607, 0]
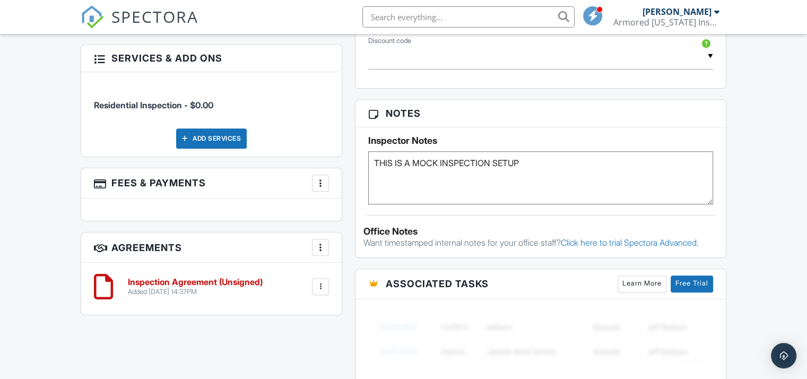
scroll to position [713, 0]
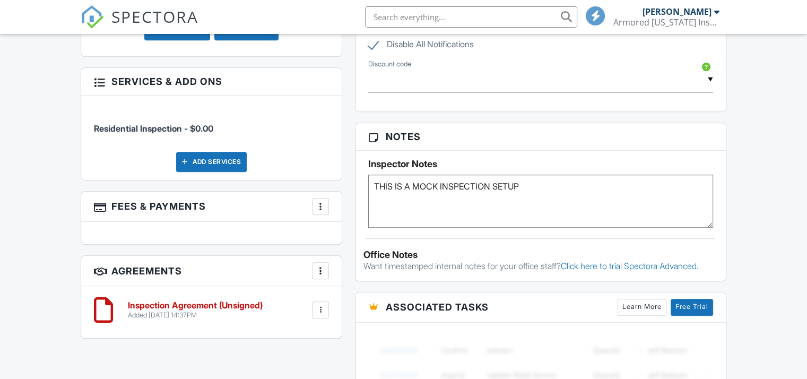
scroll to position [1085, 0]
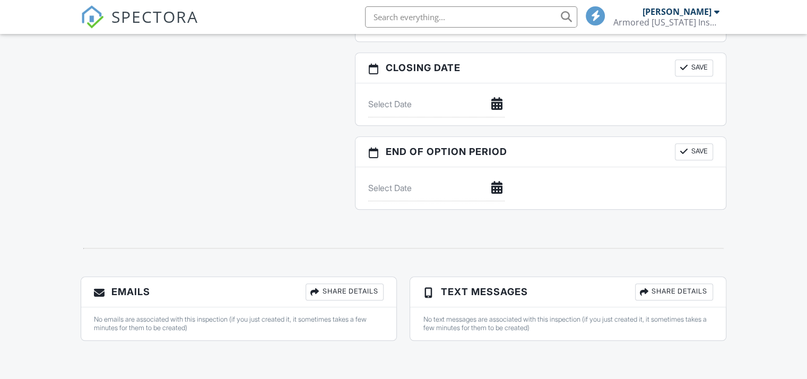
click at [354, 291] on div "Share Details" at bounding box center [345, 291] width 78 height 17
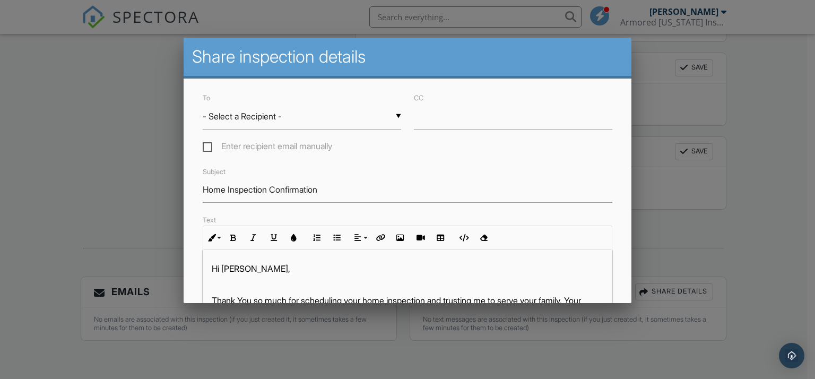
click at [394, 114] on div "▼ - Select a Recipient - - Select a Recipient - SHAWN SHAWN (Client) Angelo Pum…" at bounding box center [302, 116] width 198 height 26
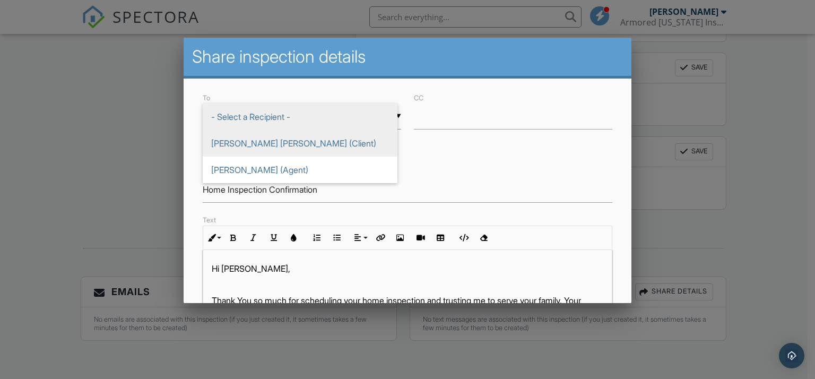
click at [343, 138] on span "[PERSON_NAME] [PERSON_NAME] (Client)" at bounding box center [300, 143] width 195 height 27
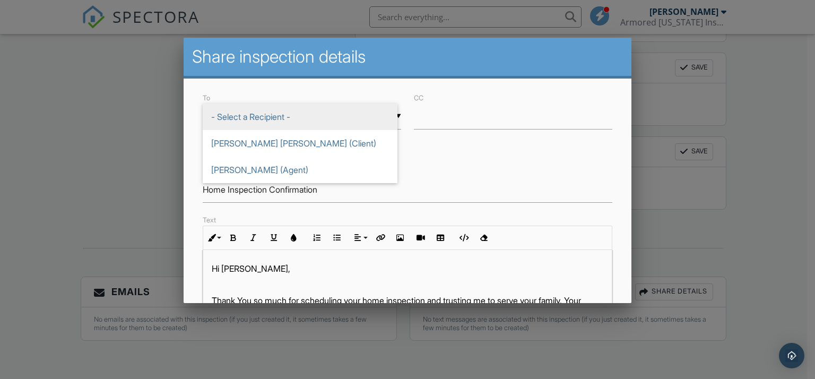
type input "[PERSON_NAME] [PERSON_NAME] (Client)"
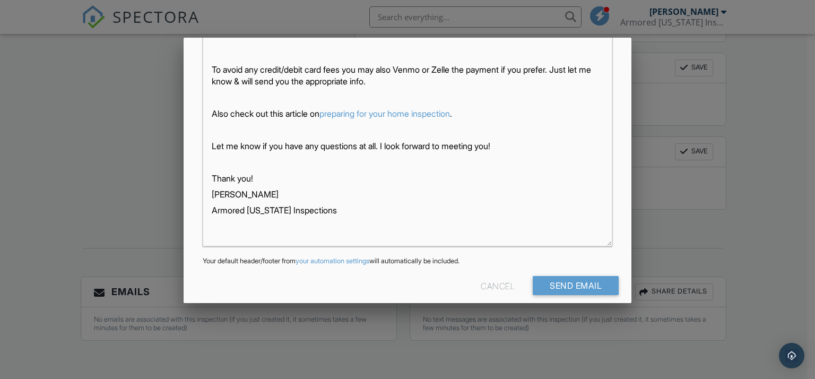
scroll to position [280, 0]
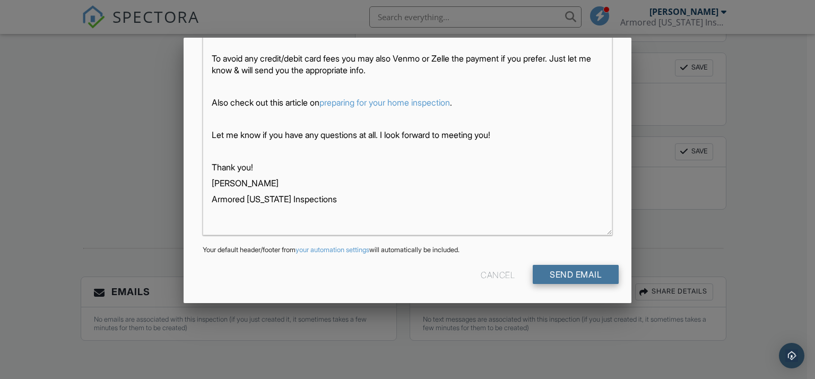
click at [564, 270] on input "Send Email" at bounding box center [576, 274] width 86 height 19
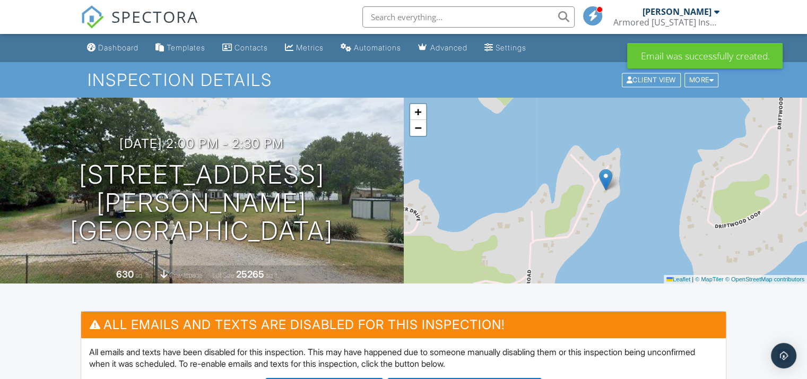
click at [714, 12] on div at bounding box center [716, 11] width 5 height 8
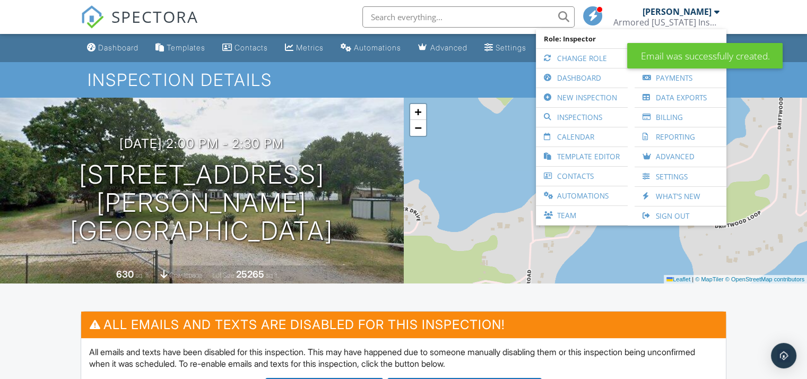
click at [660, 213] on link "Sign Out" at bounding box center [680, 215] width 81 height 19
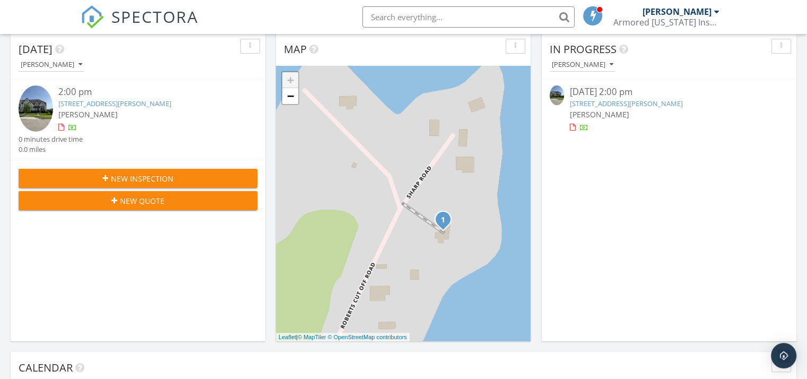
scroll to position [185, 0]
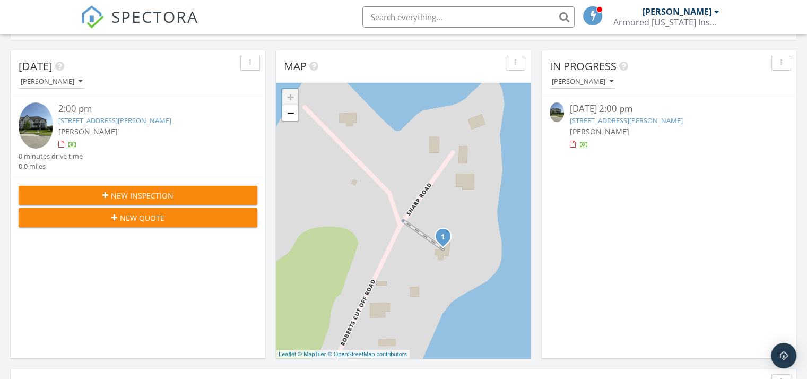
click at [599, 116] on link "[STREET_ADDRESS][PERSON_NAME]" at bounding box center [625, 121] width 113 height 10
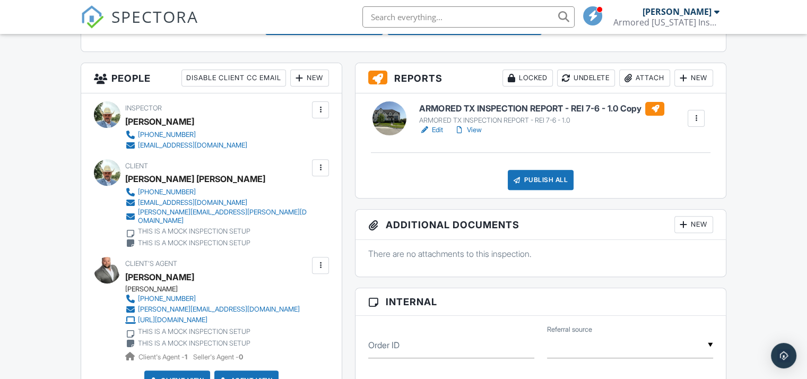
scroll to position [371, 0]
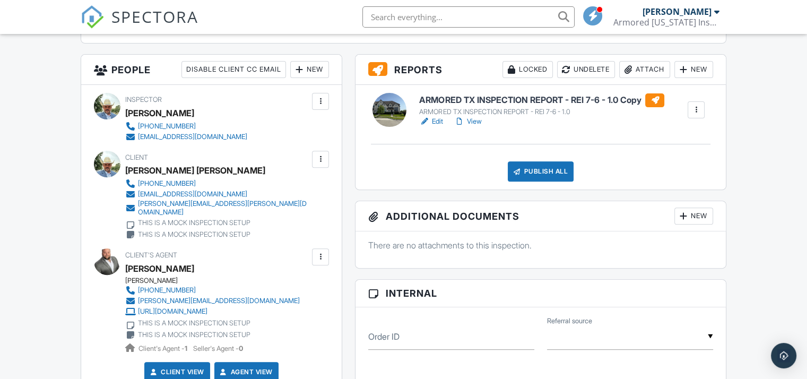
click at [696, 108] on div at bounding box center [696, 110] width 11 height 11
click at [602, 127] on div "ARMORED TX INSPECTION REPORT - REI 7-6 - 1.0 Copy ARMORED TX INSPECTION REPORT …" at bounding box center [541, 137] width 370 height 105
click at [694, 109] on div at bounding box center [696, 110] width 11 height 11
click at [596, 136] on div "ARMORED TX INSPECTION REPORT - REI 7-6 - 1.0 Copy ARMORED TX INSPECTION REPORT …" at bounding box center [541, 137] width 370 height 105
click at [525, 66] on div "Locked" at bounding box center [528, 69] width 50 height 17
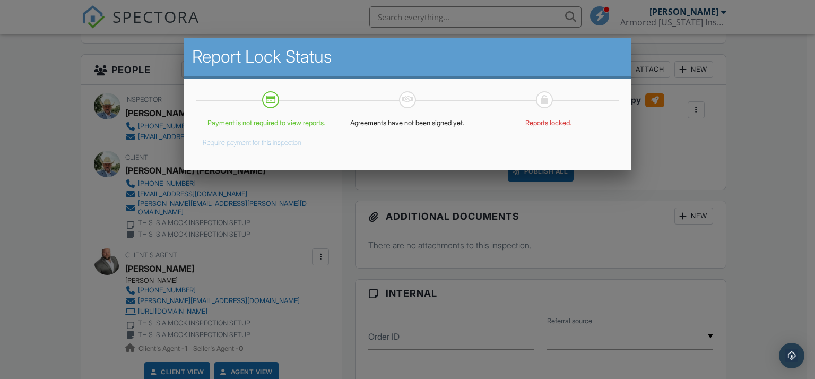
click at [351, 210] on div at bounding box center [407, 184] width 815 height 474
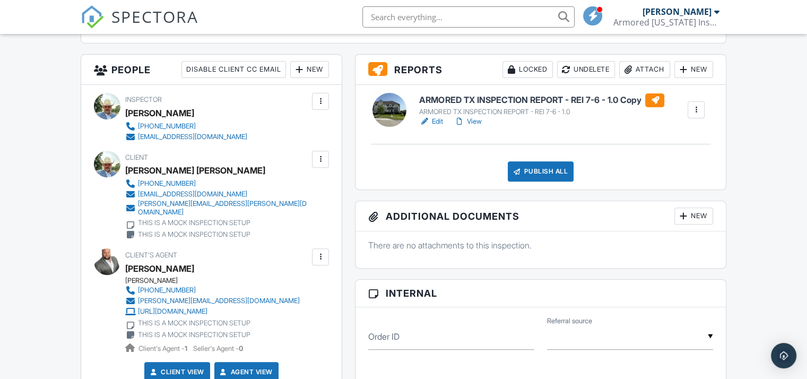
click at [692, 108] on div at bounding box center [696, 110] width 11 height 11
click at [570, 134] on div "ARMORED TX INSPECTION REPORT - REI 7-6 - 1.0 Copy ARMORED TX INSPECTION REPORT …" at bounding box center [541, 137] width 370 height 105
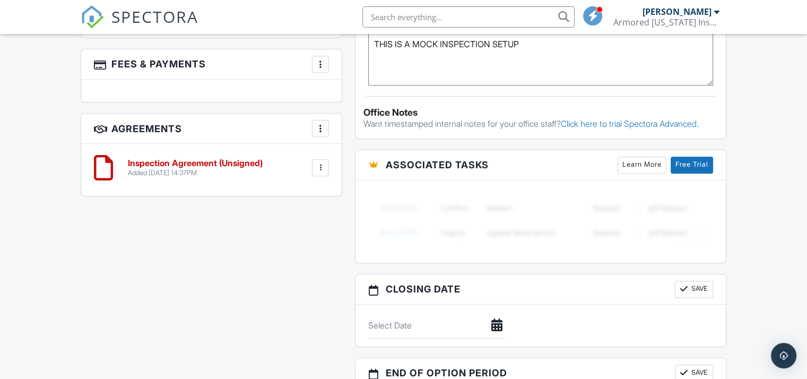
scroll to position [802, 0]
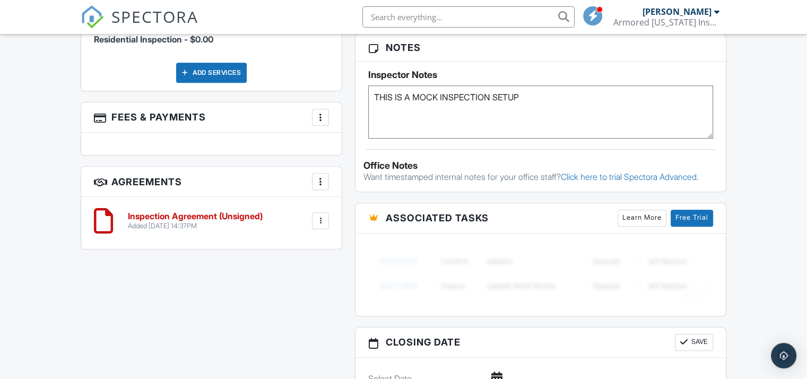
click at [318, 215] on div at bounding box center [320, 220] width 11 height 11
click at [205, 212] on h6 "Inspection Agreement (Unsigned)" at bounding box center [195, 217] width 135 height 10
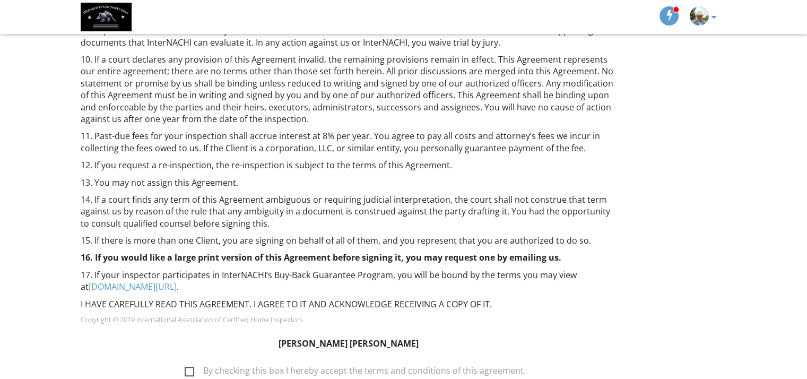
scroll to position [844, 0]
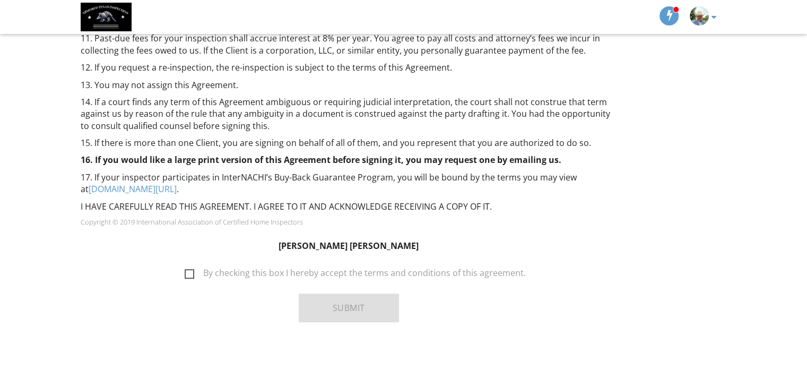
click at [191, 273] on label "By checking this box I hereby accept the terms and conditions of this agreement." at bounding box center [355, 274] width 341 height 13
click at [185, 271] on input "By checking this box I hereby accept the terms and conditions of this agreement." at bounding box center [181, 267] width 7 height 7
checkbox input "true"
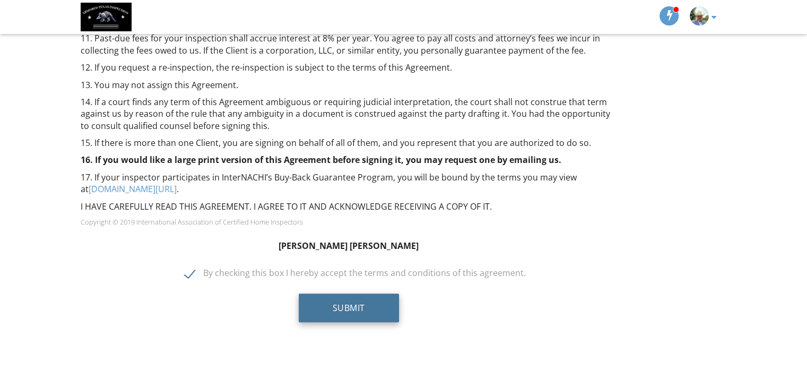
click at [348, 303] on button "Submit" at bounding box center [349, 307] width 100 height 29
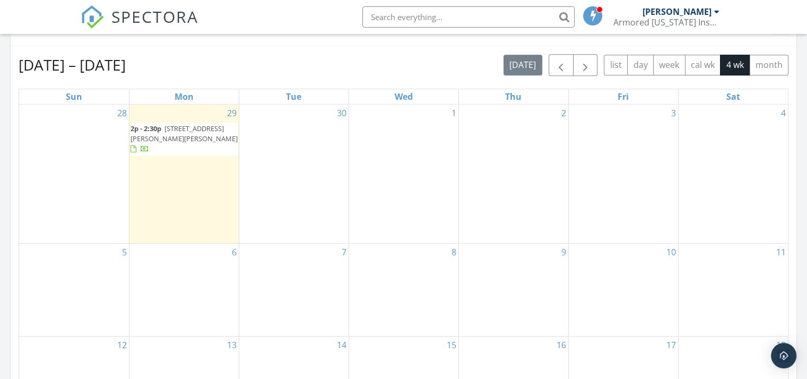
scroll to position [562, 0]
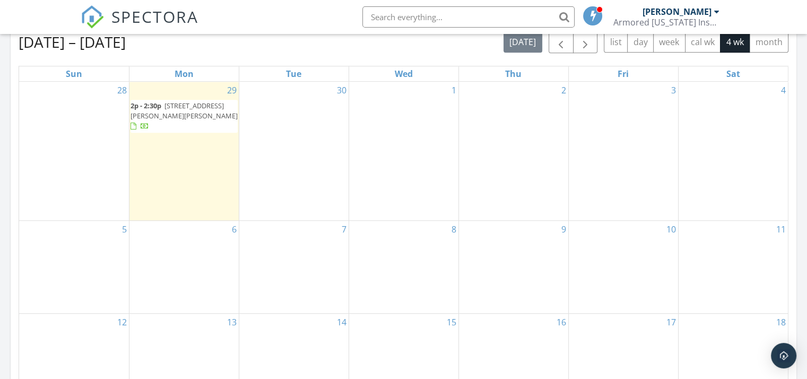
click at [188, 104] on span "992 Roberts Cut Off Rd, Bowie 76230" at bounding box center [184, 111] width 107 height 20
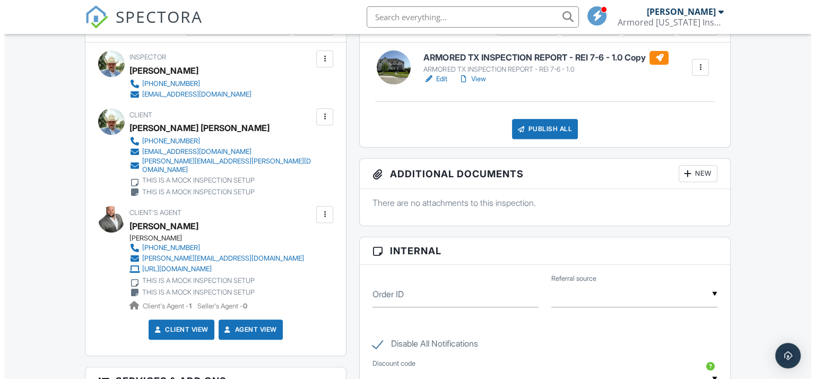
scroll to position [325, 0]
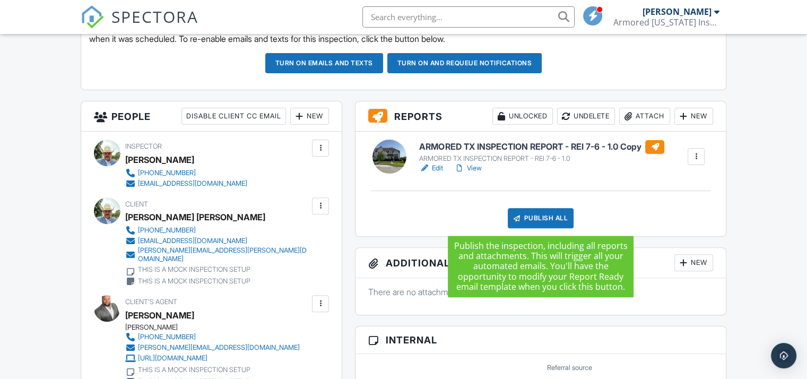
click at [530, 215] on div "Publish All" at bounding box center [541, 218] width 66 height 20
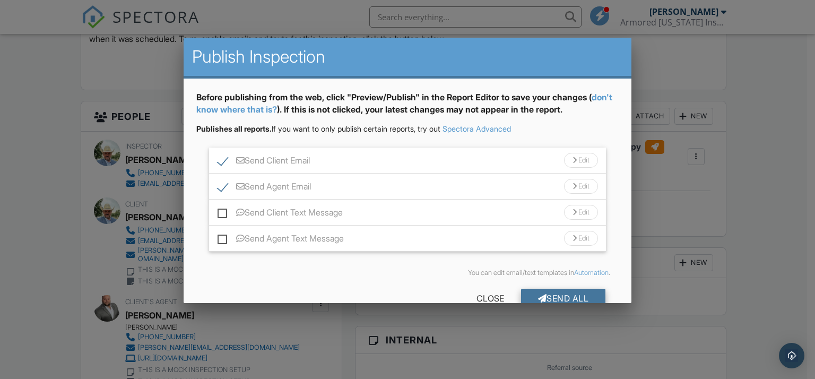
click at [545, 296] on div "Send All" at bounding box center [563, 298] width 85 height 19
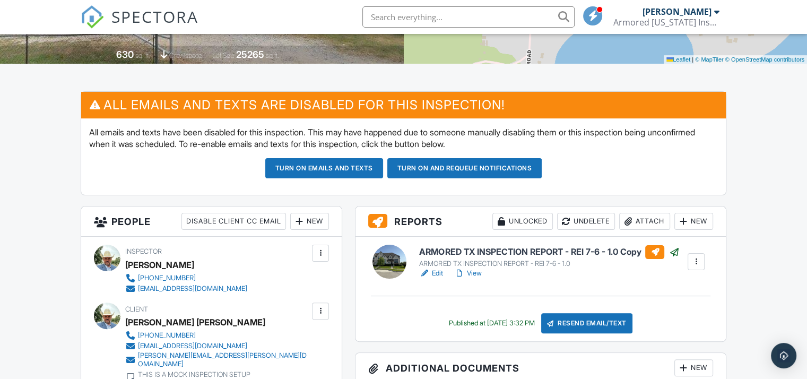
scroll to position [212, 0]
